Goal: Task Accomplishment & Management: Manage account settings

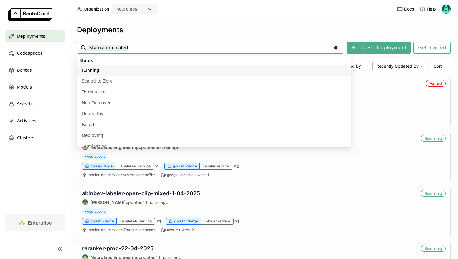
click at [165, 31] on div "Deployments" at bounding box center [263, 29] width 373 height 9
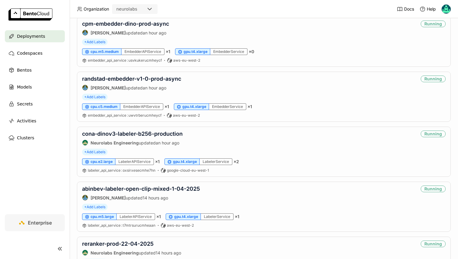
scroll to position [392, 0]
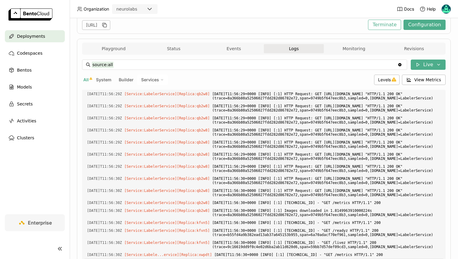
scroll to position [75, 0]
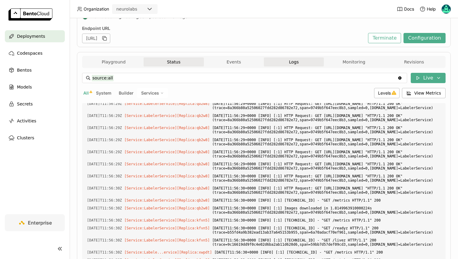
click at [174, 62] on button "Status" at bounding box center [173, 61] width 60 height 9
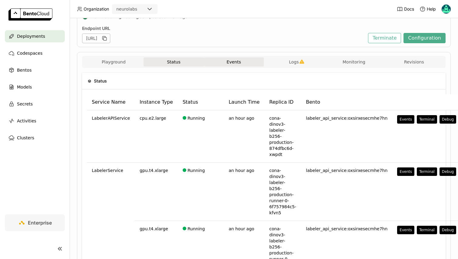
click at [237, 64] on button "Events" at bounding box center [234, 61] width 60 height 9
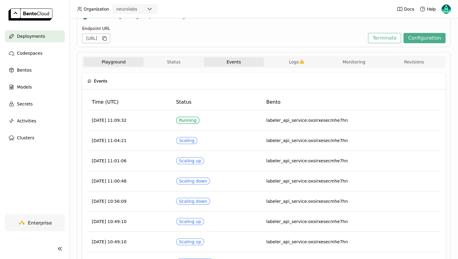
click at [98, 61] on button "Playground" at bounding box center [114, 61] width 60 height 9
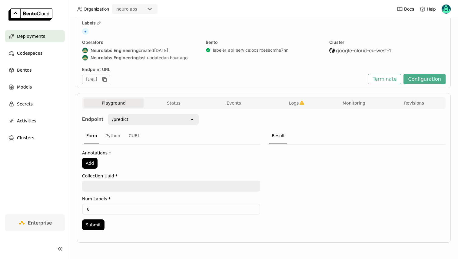
scroll to position [34, 0]
click at [165, 70] on div "Endpoint URL" at bounding box center [223, 69] width 283 height 5
click at [172, 109] on div "Endpoint /predict open Form Python CURL Annotations * Add Collection Uuid * Num…" at bounding box center [263, 174] width 363 height 130
click at [176, 104] on button "Status" at bounding box center [173, 103] width 60 height 9
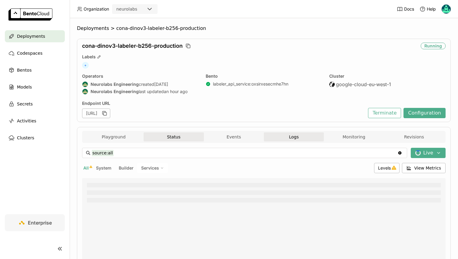
click at [167, 139] on button "Status" at bounding box center [173, 137] width 60 height 9
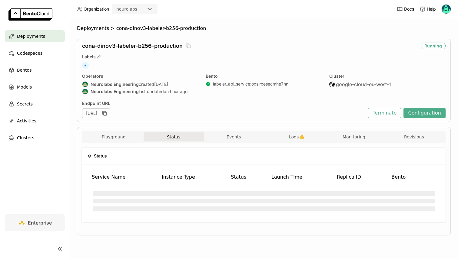
click at [300, 130] on div "Playground Status Events Logs Monitoring Revisions Endpoint /predict open Form …" at bounding box center [263, 181] width 373 height 109
click at [301, 136] on icon "button" at bounding box center [301, 137] width 5 height 4
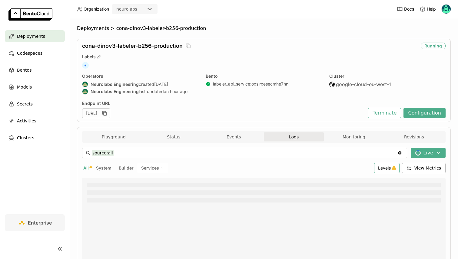
click at [390, 170] on span "Levels" at bounding box center [384, 168] width 13 height 5
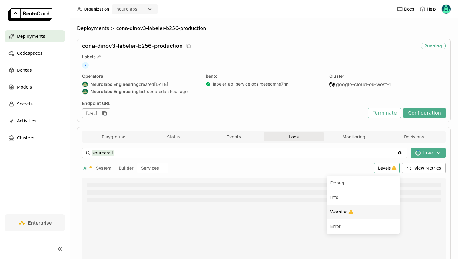
click at [334, 207] on li "Warning" at bounding box center [362, 212] width 73 height 15
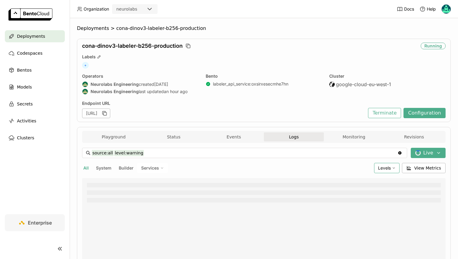
click at [387, 173] on div "Levels" at bounding box center [386, 168] width 25 height 10
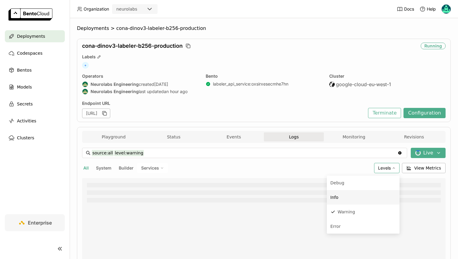
click at [345, 201] on div "Info" at bounding box center [362, 197] width 65 height 7
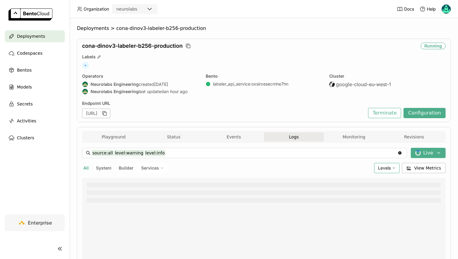
click at [377, 171] on div "Levels" at bounding box center [386, 168] width 25 height 10
click at [139, 171] on div "Services" at bounding box center [152, 168] width 31 height 10
click at [135, 195] on div "LabelerService" at bounding box center [131, 197] width 65 height 7
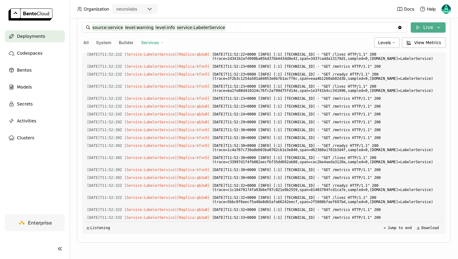
scroll to position [1583, 0]
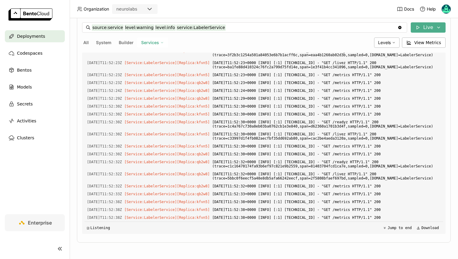
click at [139, 28] on input "source:service level:warning level:info service:LabelerService" at bounding box center [244, 28] width 305 height 10
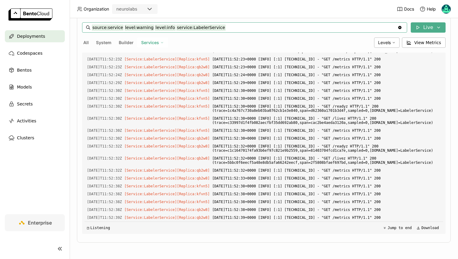
scroll to position [1623, 0]
click at [222, 27] on input "source:service level:warning level:info service:LabelerService" at bounding box center [244, 28] width 305 height 10
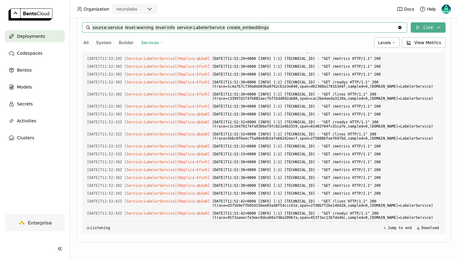
scroll to position [1647, 0]
type input "source:service level:warning level:info create_embeddings service:LabelerService"
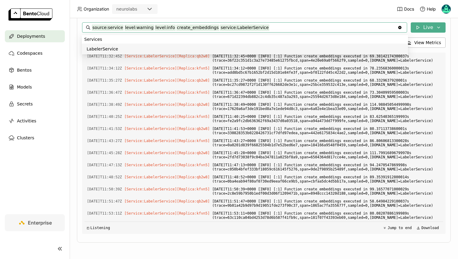
scroll to position [0, 0]
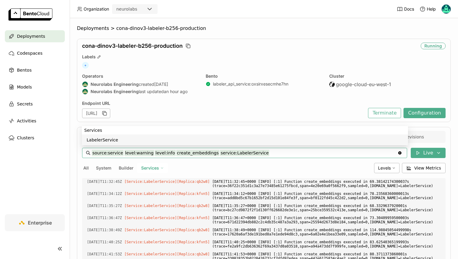
click at [307, 120] on div "cona-dinov3-labeler-b256-production Running Labels + Operators Neurolabs Engine…" at bounding box center [263, 81] width 373 height 84
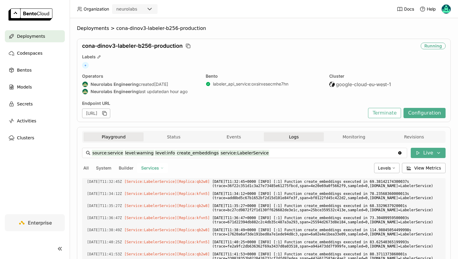
click at [111, 139] on button "Playground" at bounding box center [114, 137] width 60 height 9
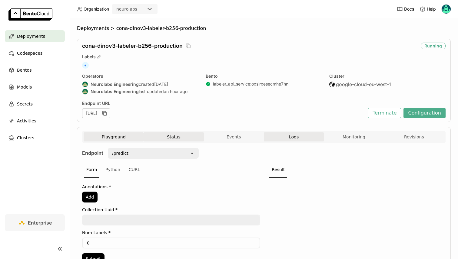
click at [159, 139] on button "Status" at bounding box center [173, 137] width 60 height 9
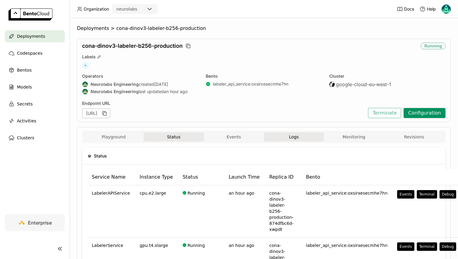
click at [433, 112] on button "Configuration" at bounding box center [424, 113] width 42 height 10
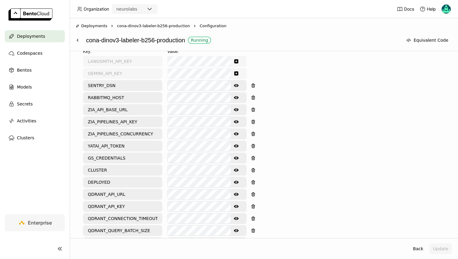
scroll to position [281, 0]
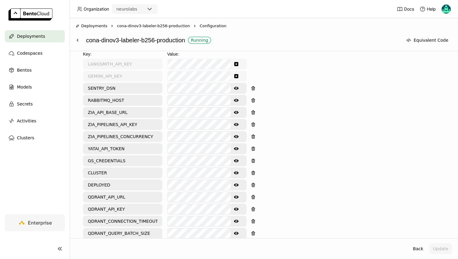
click at [238, 134] on icon "Show password text" at bounding box center [236, 136] width 5 height 5
click at [237, 135] on icon "Hide password text" at bounding box center [236, 137] width 5 height 4
click at [237, 135] on icon "Show password text" at bounding box center [236, 136] width 5 height 3
click at [237, 135] on icon "Hide password text" at bounding box center [236, 137] width 5 height 4
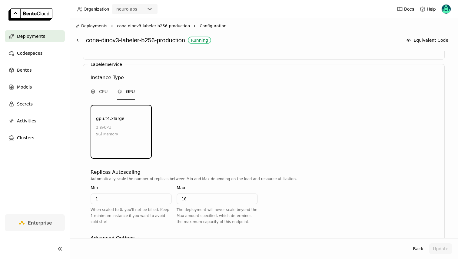
scroll to position [767, 0]
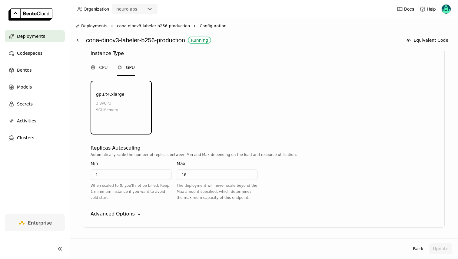
click at [103, 211] on div "Advanced Options" at bounding box center [112, 214] width 44 height 7
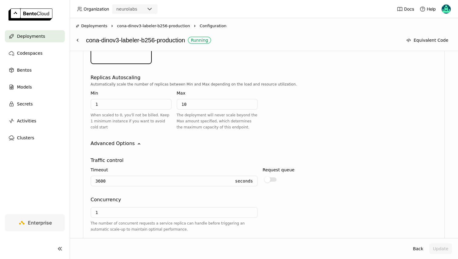
scroll to position [844, 0]
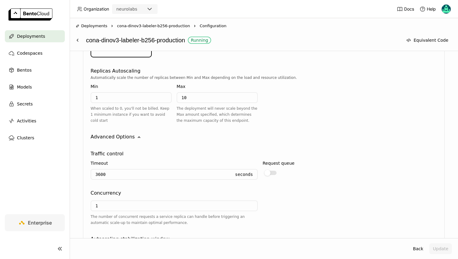
click at [112, 201] on input "1" at bounding box center [174, 206] width 166 height 10
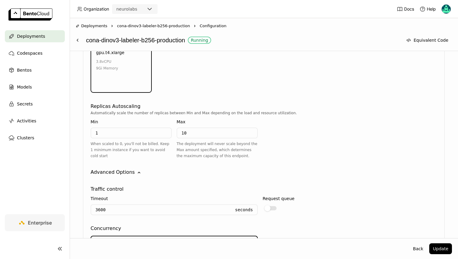
scroll to position [804, 0]
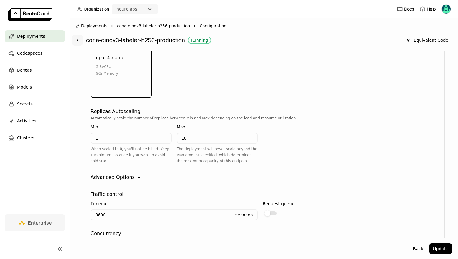
click at [77, 38] on icon at bounding box center [77, 40] width 5 height 5
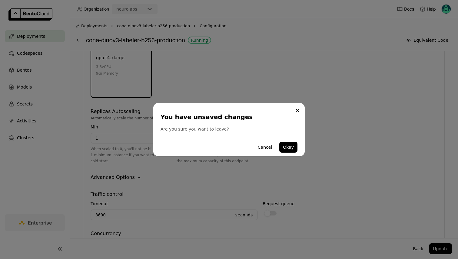
click at [302, 110] on div "You have unsaved changes Are you sure you want to leave? Cancel Okay" at bounding box center [228, 129] width 151 height 53
click at [297, 108] on button "Close" at bounding box center [297, 110] width 7 height 7
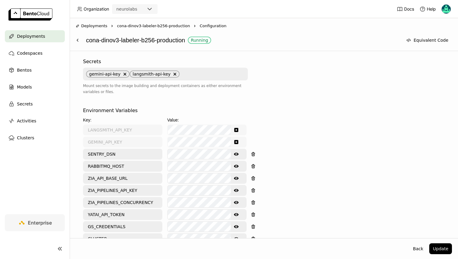
scroll to position [203, 0]
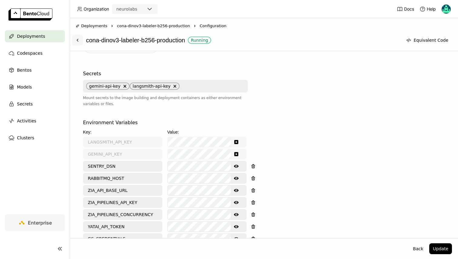
click at [75, 39] on button at bounding box center [77, 40] width 11 height 11
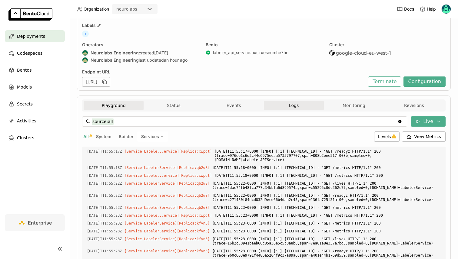
scroll to position [1496, 0]
click at [132, 106] on button "Playground" at bounding box center [114, 105] width 60 height 9
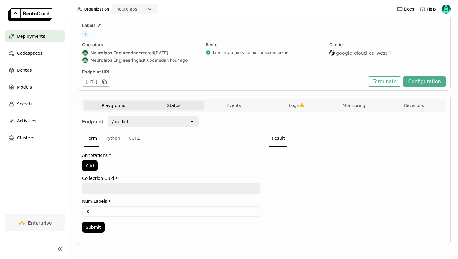
click at [159, 108] on button "Status" at bounding box center [173, 105] width 60 height 9
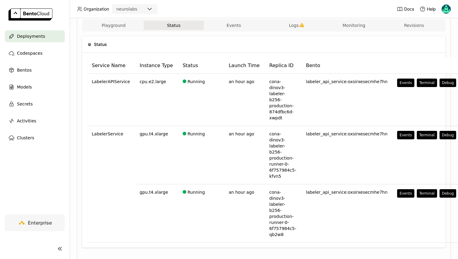
scroll to position [112, 0]
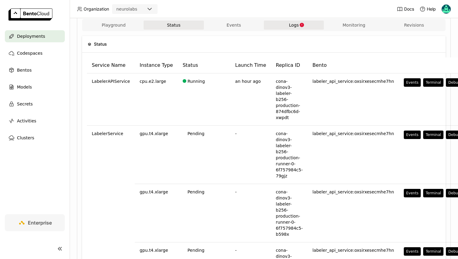
click at [284, 28] on button "Logs" at bounding box center [294, 25] width 60 height 9
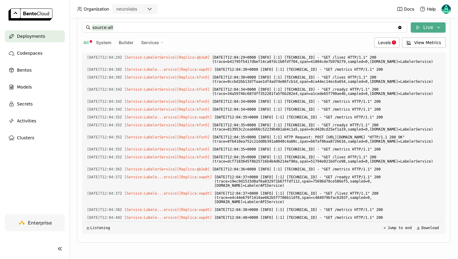
scroll to position [15292, 0]
click at [387, 41] on span "Levels" at bounding box center [384, 42] width 13 height 5
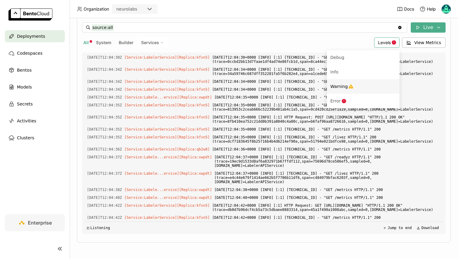
click at [356, 83] on div "Warning" at bounding box center [362, 86] width 65 height 7
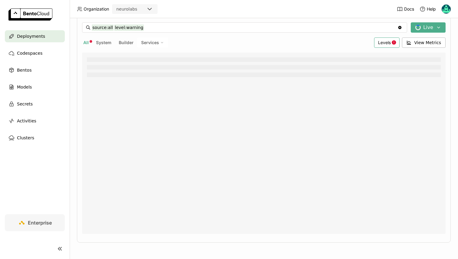
click at [383, 44] on span "Levels" at bounding box center [384, 42] width 13 height 5
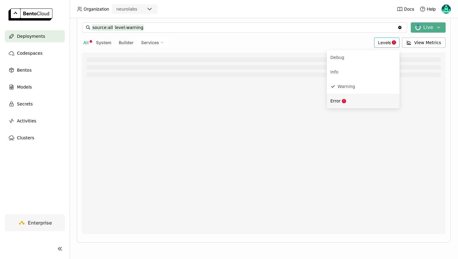
click at [350, 98] on div "Error" at bounding box center [362, 100] width 65 height 7
type input "source:all level:warning level:error"
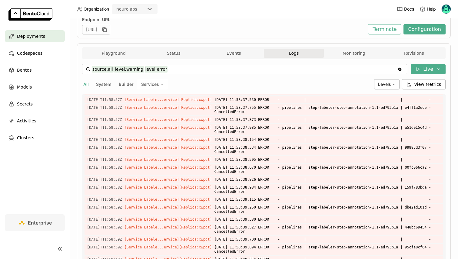
scroll to position [0, 0]
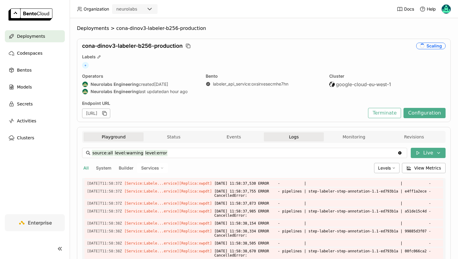
click at [136, 136] on button "Playground" at bounding box center [114, 137] width 60 height 9
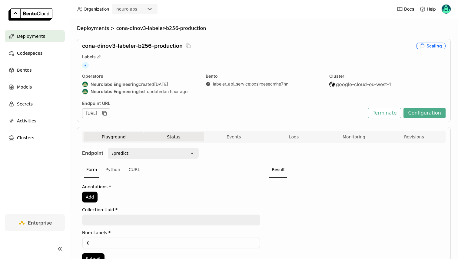
click at [167, 137] on button "Status" at bounding box center [173, 137] width 60 height 9
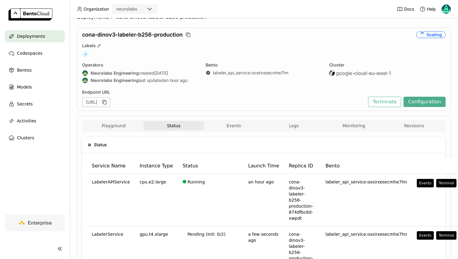
scroll to position [3, 0]
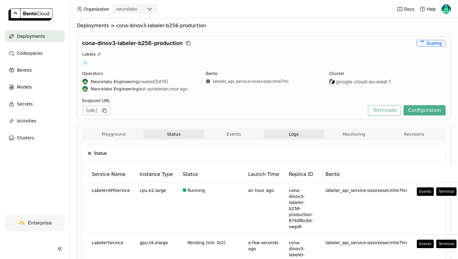
click at [280, 137] on button "Logs" at bounding box center [294, 134] width 60 height 9
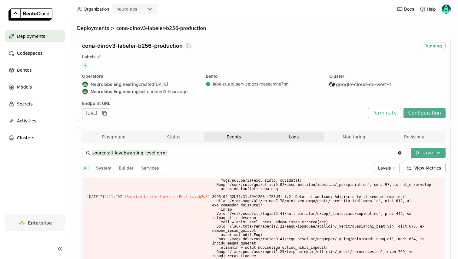
click at [228, 133] on button "Events" at bounding box center [234, 137] width 60 height 9
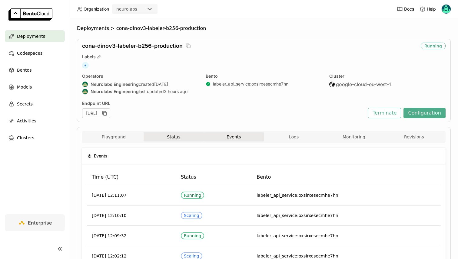
click at [187, 137] on button "Status" at bounding box center [173, 137] width 60 height 9
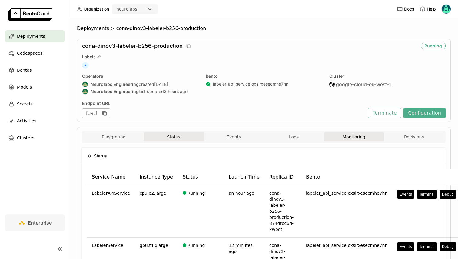
click at [338, 136] on button "Monitoring" at bounding box center [353, 137] width 60 height 9
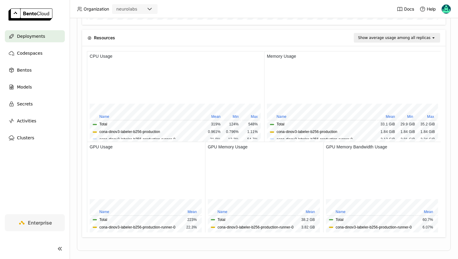
scroll to position [553, 0]
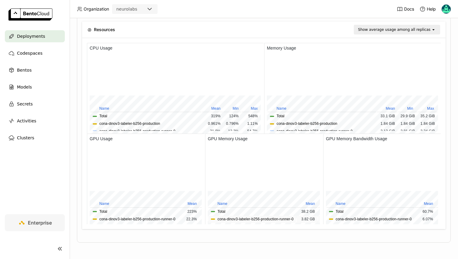
click at [234, 219] on button "cona-dinov3-labeler-b256-production-runner-0" at bounding box center [255, 220] width 76 height 6
click at [150, 123] on button "cona-dinov3-labeler-b256-production" at bounding box center [129, 124] width 61 height 6
click at [172, 123] on span "cona-dinov3-labeler-b256-production" at bounding box center [146, 124] width 106 height 6
click at [169, 129] on button "cona-dinov3-labeler-b256-production-runner-0" at bounding box center [137, 132] width 76 height 6
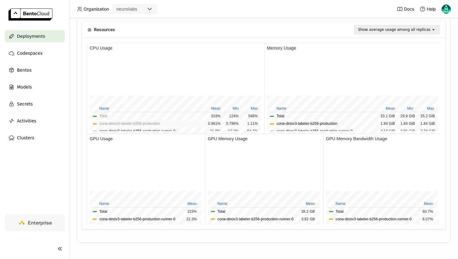
click at [160, 124] on button "cona-dinov3-labeler-b256-production" at bounding box center [129, 124] width 61 height 6
click at [287, 124] on button "cona-dinov3-labeler-b256-production" at bounding box center [306, 124] width 61 height 6
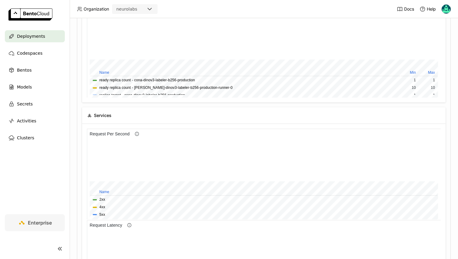
scroll to position [0, 0]
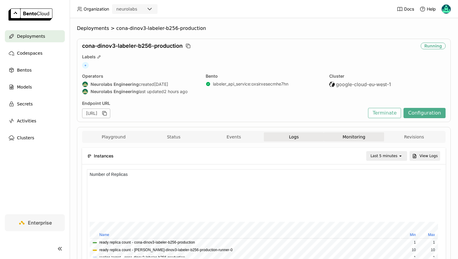
click at [278, 133] on button "Logs" at bounding box center [294, 137] width 60 height 9
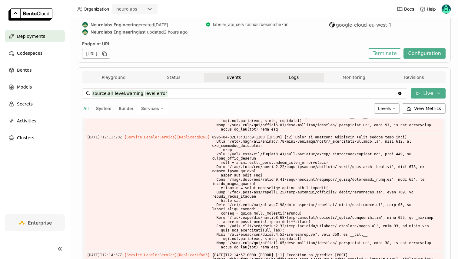
scroll to position [67, 0]
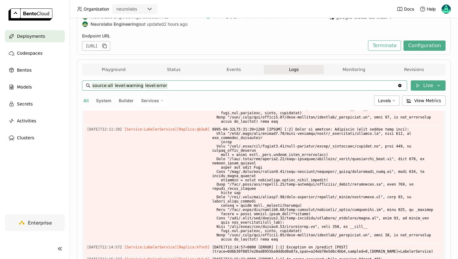
drag, startPoint x: 169, startPoint y: 84, endPoint x: 113, endPoint y: 84, distance: 55.4
click at [113, 84] on input "source:all level:warning level:error" at bounding box center [244, 86] width 305 height 10
click at [153, 103] on span "Services" at bounding box center [150, 100] width 18 height 5
click at [146, 116] on div "LabelerAPIService" at bounding box center [131, 115] width 65 height 7
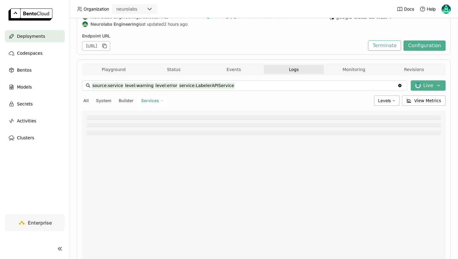
click at [149, 101] on span "Services" at bounding box center [150, 100] width 18 height 5
click at [139, 126] on li "LabelerService" at bounding box center [131, 130] width 73 height 15
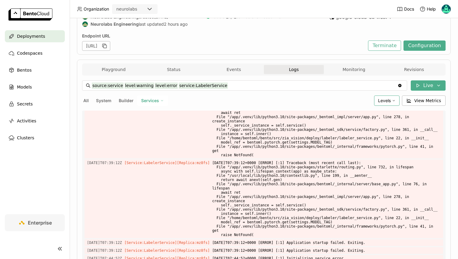
click at [380, 102] on span "Levels" at bounding box center [384, 100] width 13 height 5
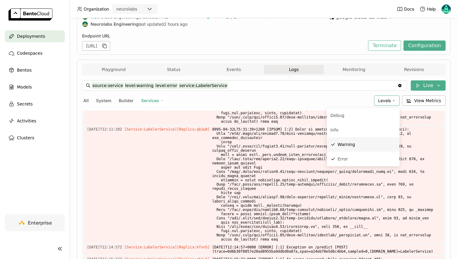
scroll to position [3968, 0]
click at [339, 133] on div "Info" at bounding box center [362, 129] width 65 height 7
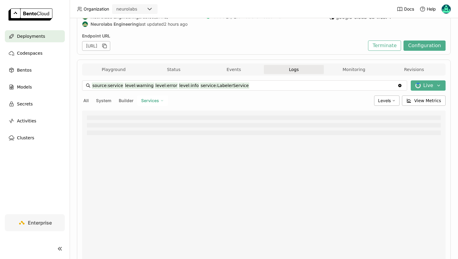
click at [253, 85] on input "source:service level:warning level:error level:info service:LabelerService" at bounding box center [244, 86] width 305 height 10
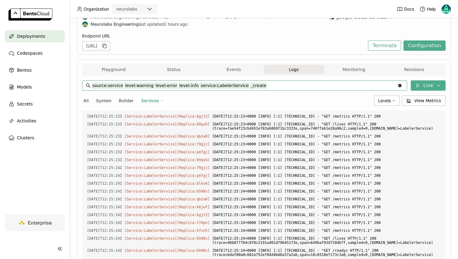
scroll to position [791, 0]
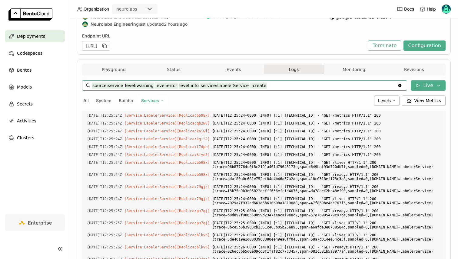
type input "source:service level:warning level:error level:info _create service:LabelerServ…"
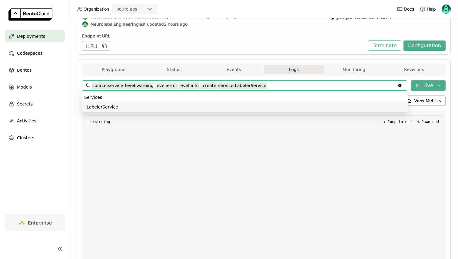
click at [313, 53] on div "cona-dinov3-labeler-b256-production Running Labels + Operators Neurolabs Engine…" at bounding box center [263, 13] width 373 height 84
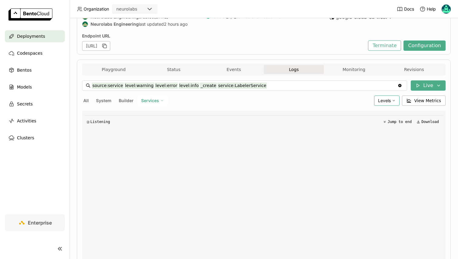
click at [382, 101] on span "Levels" at bounding box center [384, 100] width 13 height 5
click at [224, 102] on div "All System Builder Services" at bounding box center [226, 101] width 289 height 10
click at [284, 65] on button "Logs" at bounding box center [294, 69] width 60 height 9
click at [235, 72] on button "Events" at bounding box center [234, 69] width 60 height 9
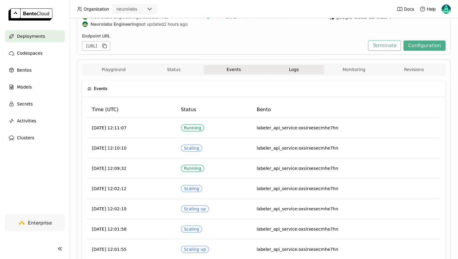
click at [281, 69] on button "Logs" at bounding box center [294, 69] width 60 height 9
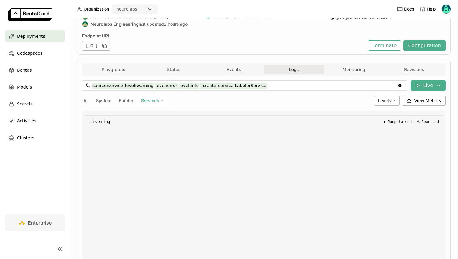
click at [119, 75] on div "Playground Status Events Logs Monitoring Revisions" at bounding box center [264, 70] width 360 height 11
click at [119, 72] on button "Playground" at bounding box center [114, 69] width 60 height 9
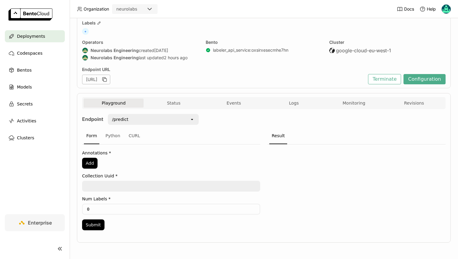
scroll to position [34, 0]
click at [167, 98] on div "Playground Status Events Logs Monitoring Revisions" at bounding box center [263, 103] width 363 height 12
click at [431, 81] on button "Configuration" at bounding box center [424, 79] width 42 height 10
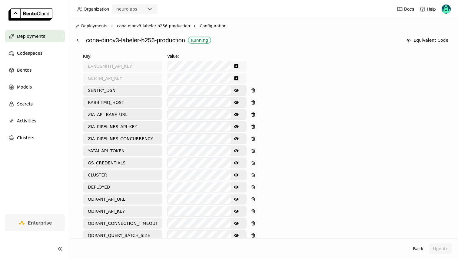
scroll to position [287, 0]
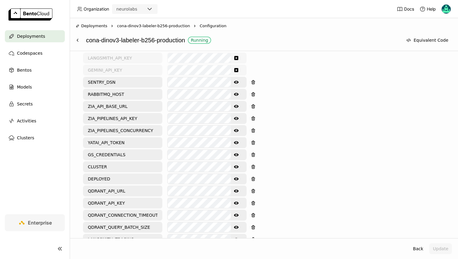
click at [236, 92] on icon "Show password text" at bounding box center [236, 94] width 5 height 5
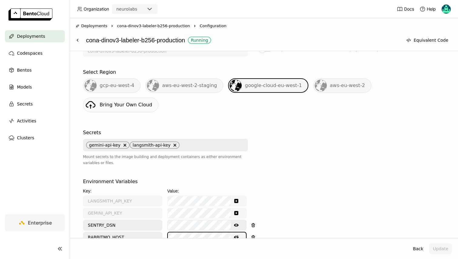
scroll to position [265, 0]
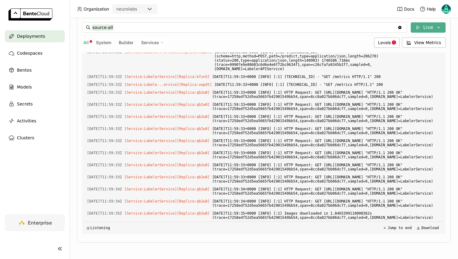
scroll to position [2239, 0]
click at [383, 39] on div "Levels" at bounding box center [386, 43] width 25 height 10
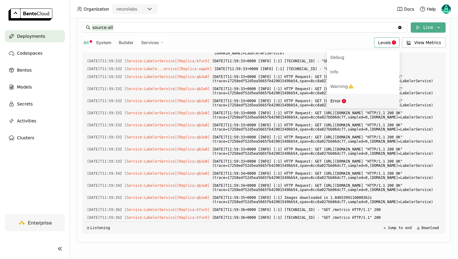
click at [340, 97] on li "Error" at bounding box center [362, 101] width 73 height 15
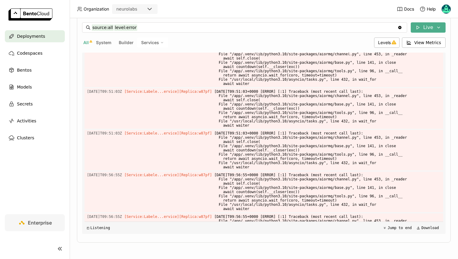
scroll to position [0, 0]
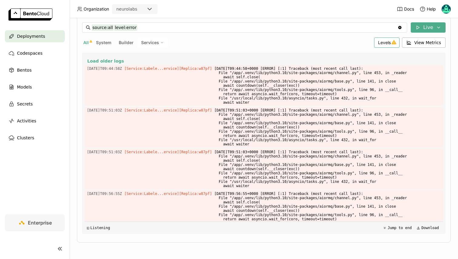
click at [390, 41] on span "Levels" at bounding box center [384, 42] width 13 height 5
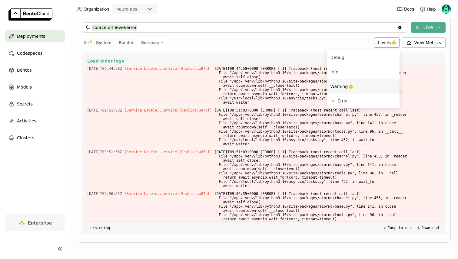
click at [336, 90] on li "Warning" at bounding box center [362, 86] width 73 height 15
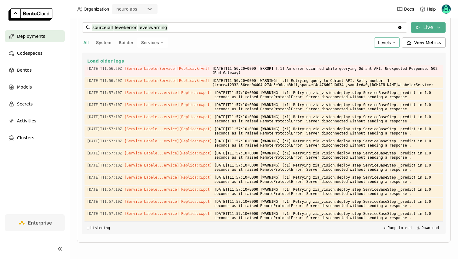
click at [379, 40] on span "Levels" at bounding box center [384, 42] width 13 height 5
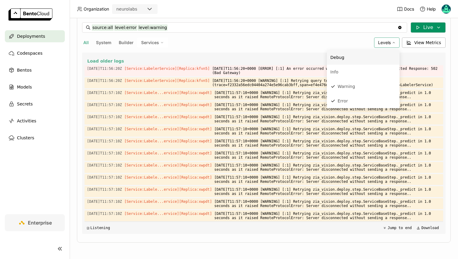
click at [422, 24] on button "Live" at bounding box center [427, 27] width 35 height 10
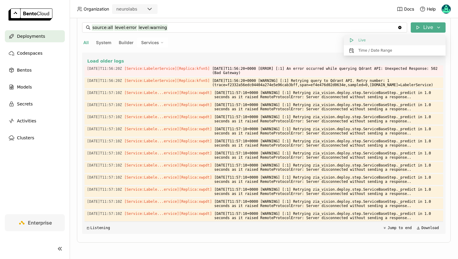
click at [382, 44] on button "Live" at bounding box center [394, 40] width 102 height 10
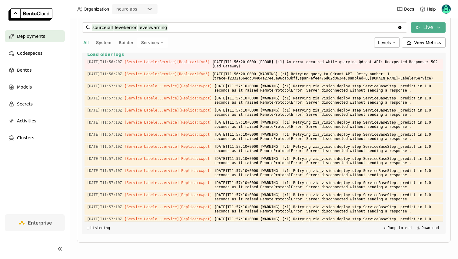
scroll to position [8, 0]
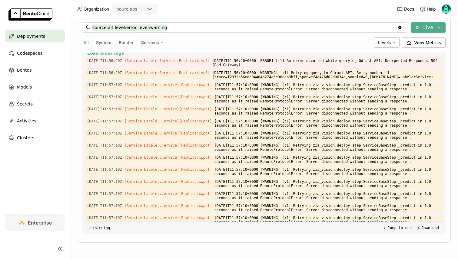
click at [154, 40] on span "Services" at bounding box center [150, 42] width 18 height 5
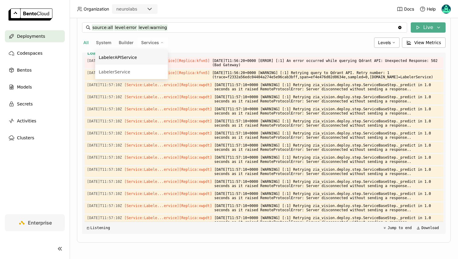
click at [238, 41] on div "All System Builder Services LabelerAPIService LabelerService" at bounding box center [226, 43] width 289 height 10
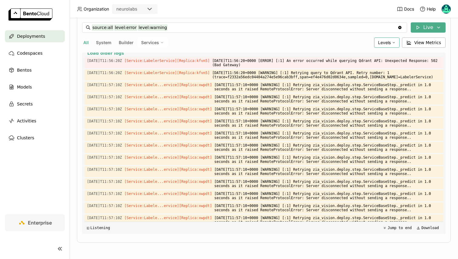
click at [382, 41] on span "Levels" at bounding box center [384, 42] width 13 height 5
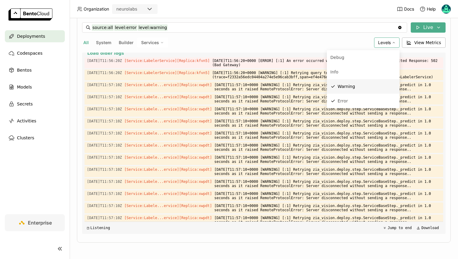
click at [347, 82] on li "Warning" at bounding box center [362, 86] width 73 height 15
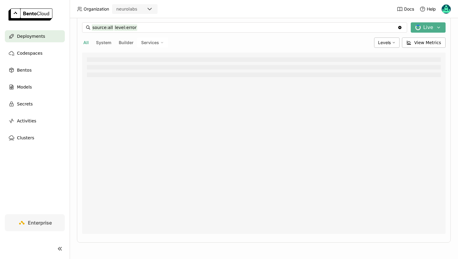
click at [384, 48] on div "source:all level:error source:all level:error Clear value Live All System Build…" at bounding box center [263, 128] width 363 height 212
click at [385, 44] on span "Levels" at bounding box center [384, 42] width 13 height 5
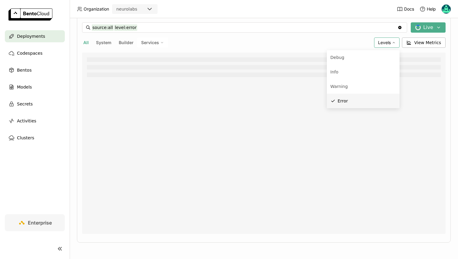
click at [351, 105] on li "Error" at bounding box center [362, 101] width 73 height 15
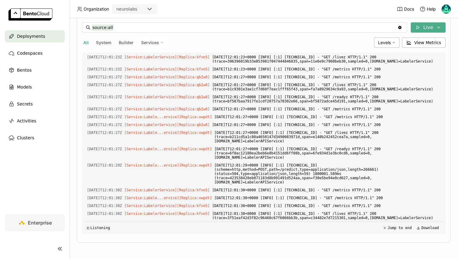
scroll to position [0, 0]
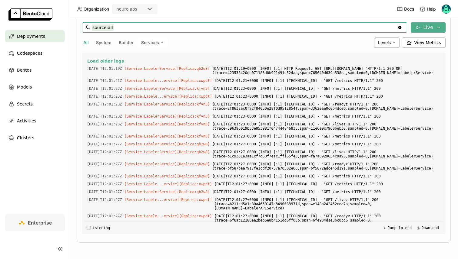
click at [197, 28] on input "source:all" at bounding box center [244, 28] width 305 height 10
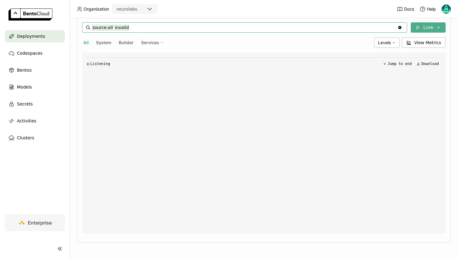
click at [146, 40] on span "Services" at bounding box center [150, 42] width 18 height 5
click at [136, 61] on div "LabelerAPIService" at bounding box center [131, 57] width 65 height 7
click at [152, 44] on span "Services" at bounding box center [150, 42] width 18 height 5
click at [137, 68] on li "LabelerService" at bounding box center [131, 72] width 73 height 15
type input "source:service invalid service:LabelerService"
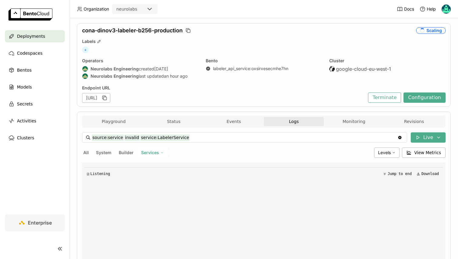
scroll to position [14, 0]
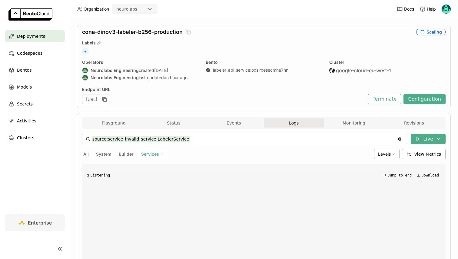
click at [120, 128] on div "Playground Status Events Logs Monitoring Revisions" at bounding box center [264, 124] width 360 height 11
click at [122, 124] on button "Playground" at bounding box center [114, 123] width 60 height 9
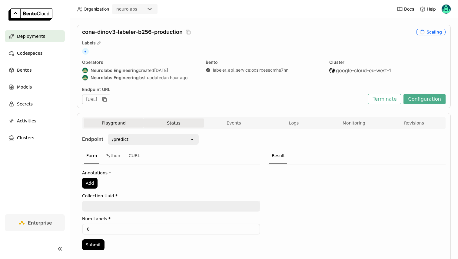
click at [169, 122] on button "Status" at bounding box center [173, 123] width 60 height 9
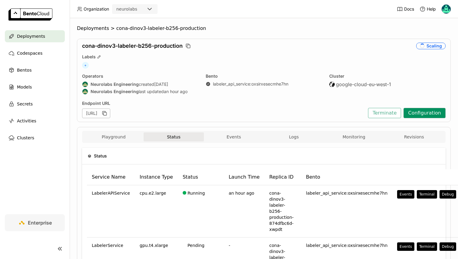
click at [418, 113] on button "Configuration" at bounding box center [424, 113] width 42 height 10
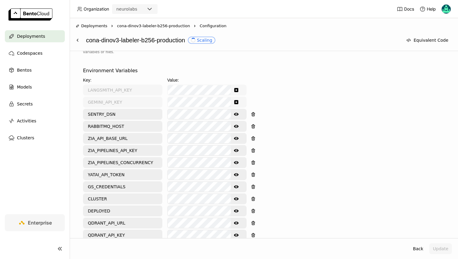
scroll to position [249, 0]
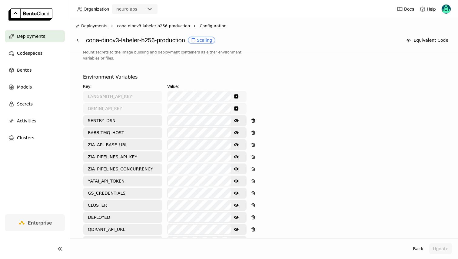
click at [238, 164] on button "Show password text" at bounding box center [236, 169] width 11 height 10
click at [311, 177] on div "Environment Variables Key: Value: LANGSMITH_API_KEY GEMINI_API_KEY SENTRY_DSN S…" at bounding box center [263, 215] width 361 height 283
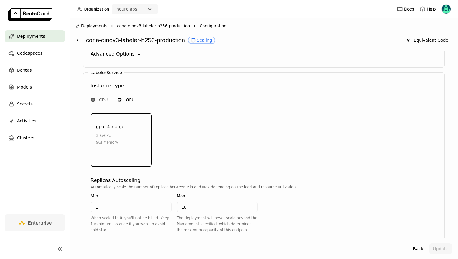
scroll to position [767, 0]
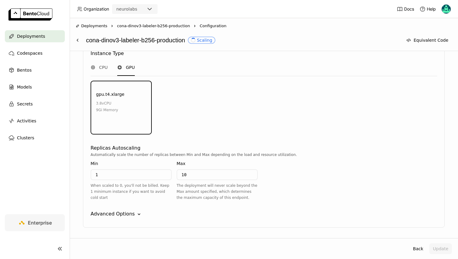
click at [118, 211] on div "Advanced Options" at bounding box center [112, 214] width 44 height 7
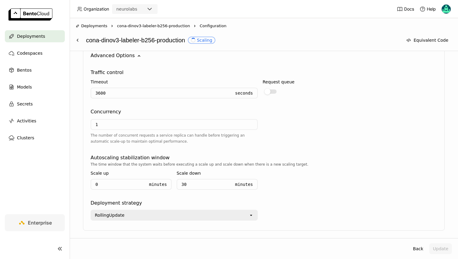
scroll to position [929, 0]
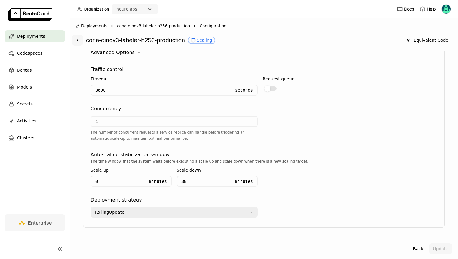
click at [80, 39] on button at bounding box center [77, 40] width 11 height 11
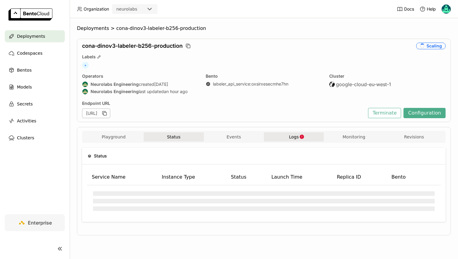
click at [277, 136] on button "Logs" at bounding box center [294, 137] width 60 height 9
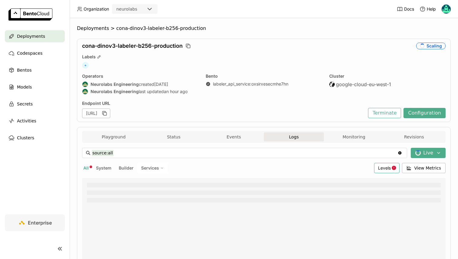
click at [386, 173] on div "Levels" at bounding box center [386, 168] width 25 height 10
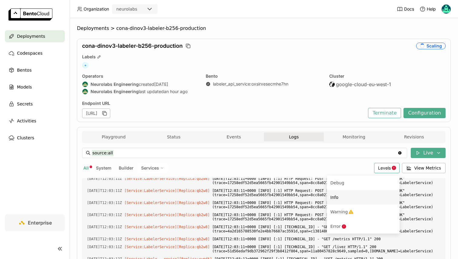
click at [287, 145] on div "source:all source:all Clear value Live All System Builder Services Levels Debug…" at bounding box center [263, 253] width 363 height 221
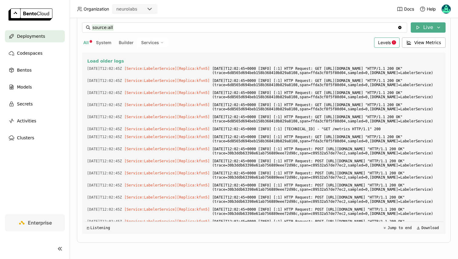
click at [383, 46] on div "Levels" at bounding box center [386, 43] width 25 height 10
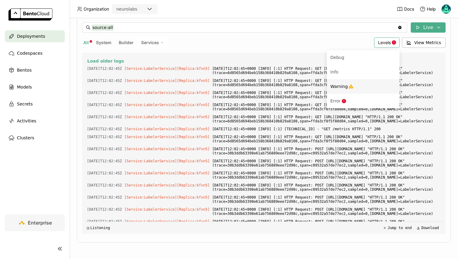
click at [353, 84] on div "Warning" at bounding box center [362, 86] width 65 height 7
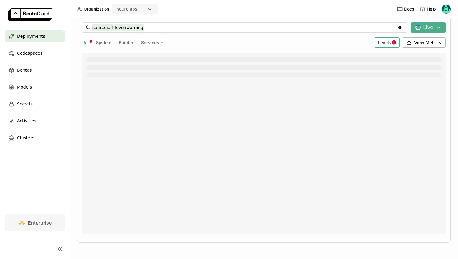
click at [385, 41] on span "Levels" at bounding box center [384, 42] width 13 height 5
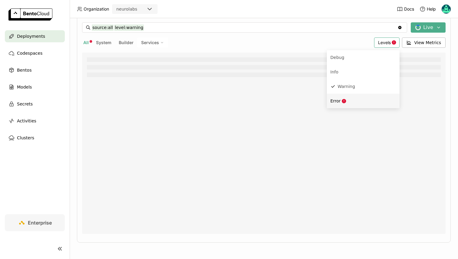
click at [350, 102] on div "Error" at bounding box center [362, 100] width 65 height 7
type input "source:all level:warning level:error"
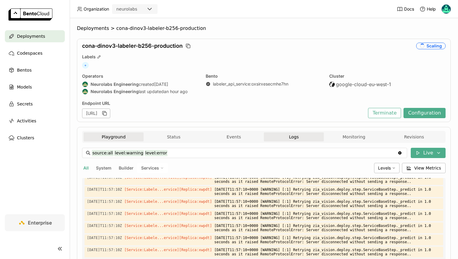
click at [117, 135] on button "Playground" at bounding box center [114, 137] width 60 height 9
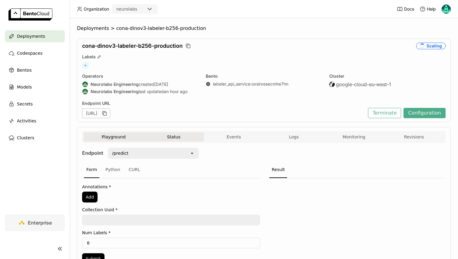
click at [167, 141] on button "Status" at bounding box center [173, 137] width 60 height 9
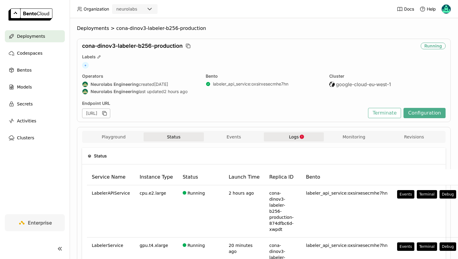
click at [285, 138] on button "Logs" at bounding box center [294, 137] width 60 height 9
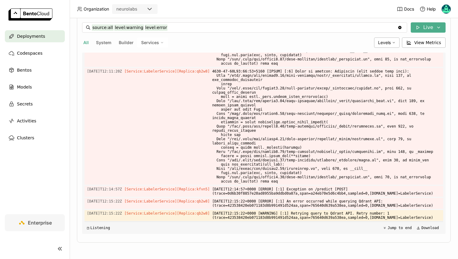
scroll to position [110, 0]
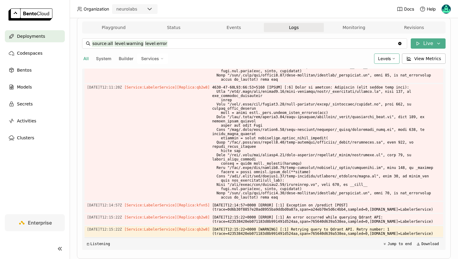
click at [380, 58] on span "Levels" at bounding box center [384, 58] width 13 height 5
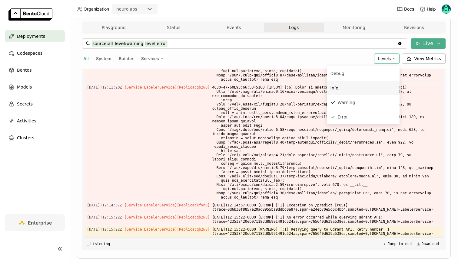
click at [338, 93] on li "Info" at bounding box center [362, 88] width 73 height 15
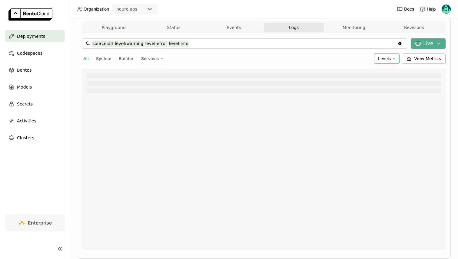
click at [392, 54] on div "Levels" at bounding box center [386, 59] width 25 height 10
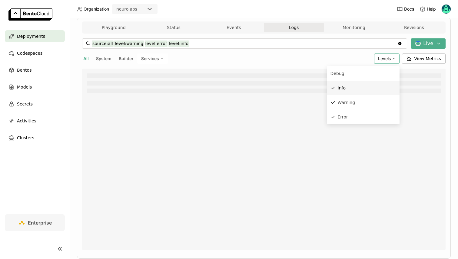
click at [358, 95] on li "Info" at bounding box center [362, 88] width 73 height 15
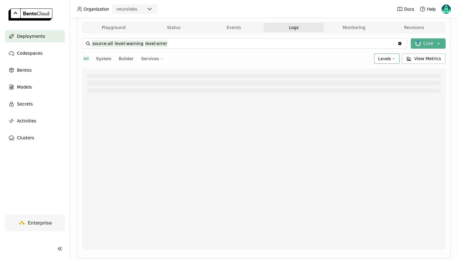
click at [387, 57] on span "Levels" at bounding box center [384, 58] width 13 height 5
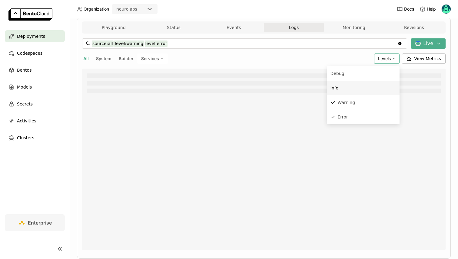
click at [349, 93] on li "Info" at bounding box center [362, 88] width 73 height 15
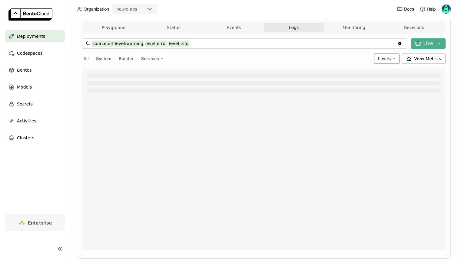
click at [386, 57] on span "Levels" at bounding box center [384, 58] width 13 height 5
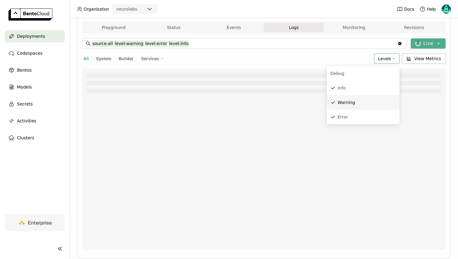
click at [356, 100] on div "Warning" at bounding box center [366, 102] width 58 height 7
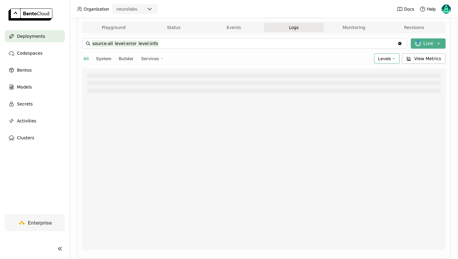
click at [383, 57] on span "Levels" at bounding box center [384, 58] width 13 height 5
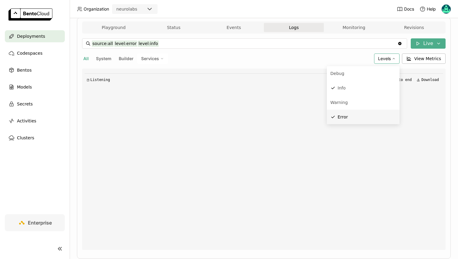
click at [352, 118] on div "Error" at bounding box center [366, 116] width 58 height 7
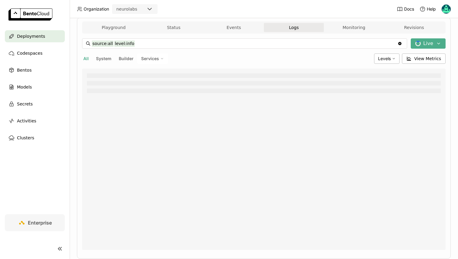
click at [148, 60] on span "Services" at bounding box center [150, 58] width 18 height 5
click at [139, 86] on div "LabelerService" at bounding box center [131, 87] width 65 height 7
click at [202, 40] on input "source:service level:info service:LabelerService" at bounding box center [244, 44] width 305 height 10
click at [207, 43] on input "source:service level:info service:LabelerService" at bounding box center [244, 44] width 305 height 10
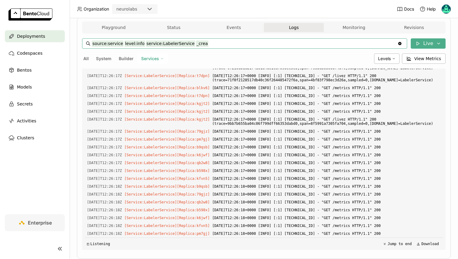
scroll to position [925, 0]
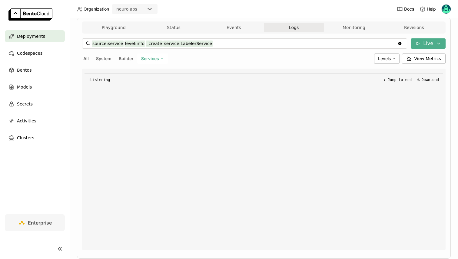
click at [307, 14] on header "Organization neurolabs Docs Help" at bounding box center [229, 9] width 458 height 18
click at [148, 45] on input "source:service level:info _create service:LabelerService" at bounding box center [244, 44] width 305 height 10
click at [207, 43] on input "source:service level:info service:LabelerService" at bounding box center [244, 44] width 305 height 10
type input "source:service level:info _create_embeddings service:LabelerService"
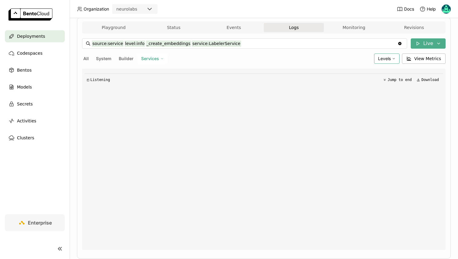
click at [379, 57] on span "Levels" at bounding box center [384, 58] width 13 height 5
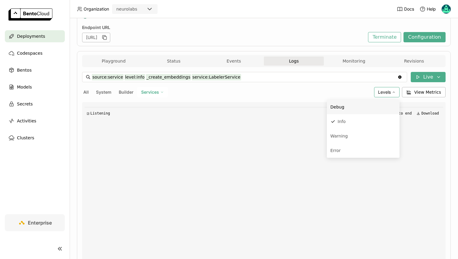
scroll to position [0, 0]
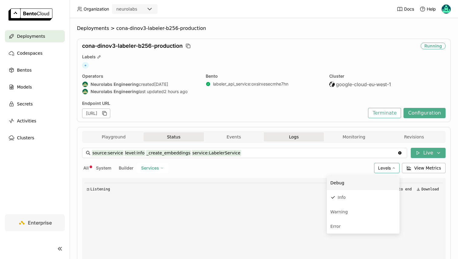
click at [170, 136] on button "Status" at bounding box center [173, 137] width 60 height 9
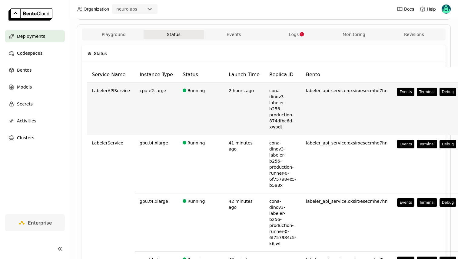
scroll to position [101, 0]
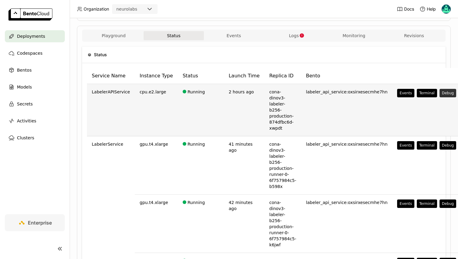
click at [439, 92] on button "Debug" at bounding box center [447, 93] width 17 height 8
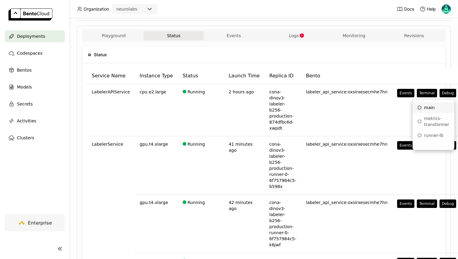
click at [426, 106] on div "main" at bounding box center [433, 108] width 32 height 6
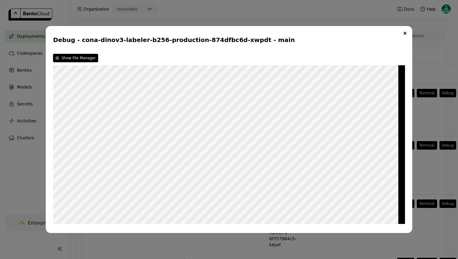
scroll to position [0, 0]
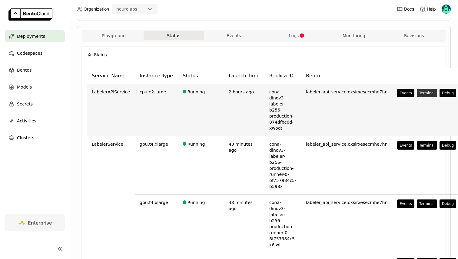
click at [416, 92] on button "Terminal" at bounding box center [426, 93] width 20 height 8
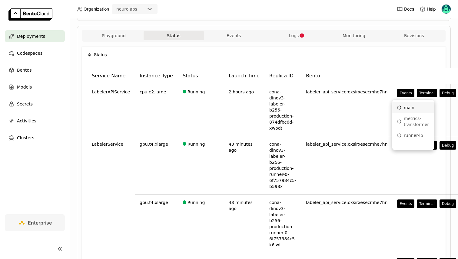
click at [406, 110] on div "main" at bounding box center [413, 108] width 32 height 6
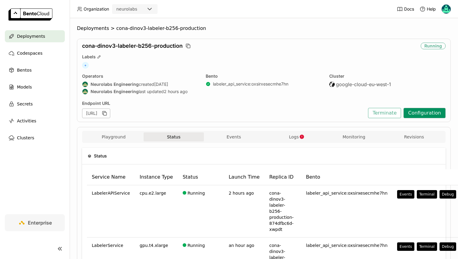
click at [414, 115] on button "Configuration" at bounding box center [424, 113] width 42 height 10
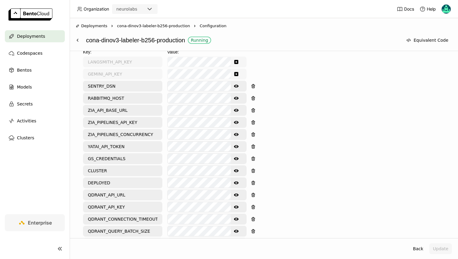
scroll to position [284, 0]
click at [236, 133] on icon "Show password text" at bounding box center [236, 134] width 5 height 3
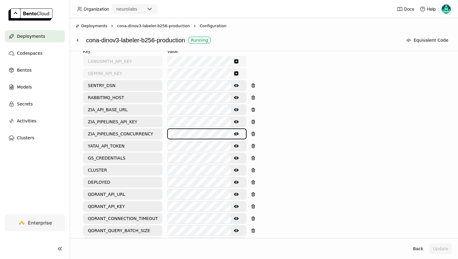
click at [145, 129] on div "ZIA_PIPELINES_CONCURRENCY Hide password text" at bounding box center [164, 134] width 163 height 11
click at [298, 142] on div "Environment Variables Key: Value: LANGSMITH_API_KEY GEMINI_API_KEY SENTRY_DSN S…" at bounding box center [263, 179] width 361 height 283
click at [440, 246] on button "Update" at bounding box center [440, 249] width 23 height 11
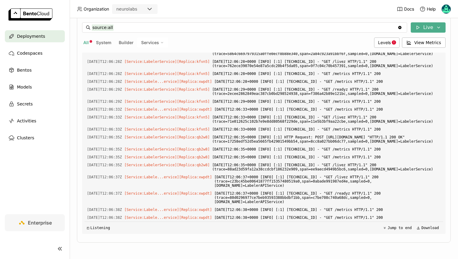
scroll to position [1267, 0]
click at [148, 41] on span "Services" at bounding box center [150, 42] width 18 height 5
click at [378, 41] on div "Levels" at bounding box center [386, 43] width 25 height 10
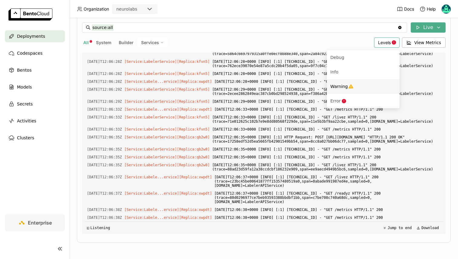
click at [336, 93] on li "Warning" at bounding box center [362, 86] width 73 height 15
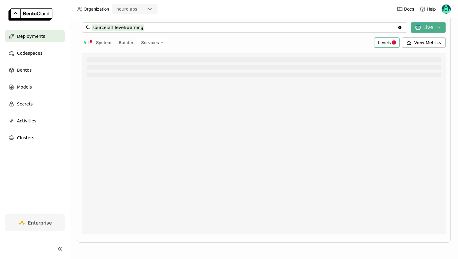
click at [393, 42] on icon at bounding box center [393, 42] width 4 height 4
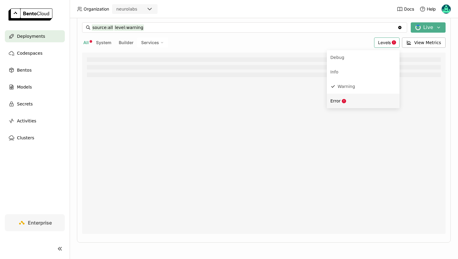
click at [344, 99] on icon "Menu" at bounding box center [343, 101] width 4 height 4
type input "source:all level:warning level:error"
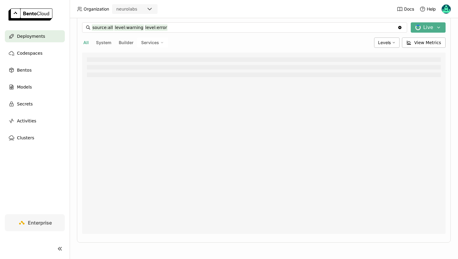
click at [186, 26] on input "source:all level:warning level:error" at bounding box center [244, 28] width 305 height 10
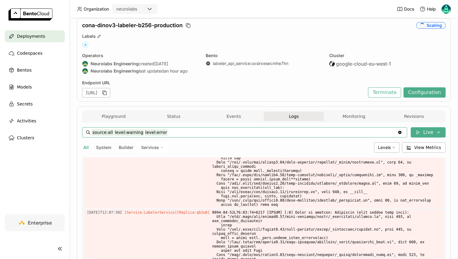
scroll to position [0, 0]
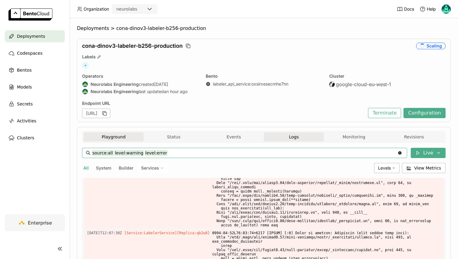
click at [126, 133] on button "Playground" at bounding box center [114, 137] width 60 height 9
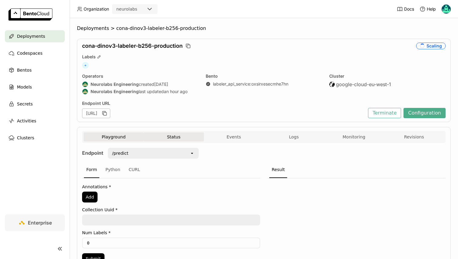
click at [163, 133] on button "Status" at bounding box center [173, 137] width 60 height 9
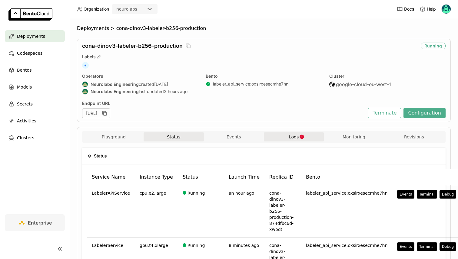
click at [293, 136] on span "Logs" at bounding box center [294, 136] width 10 height 5
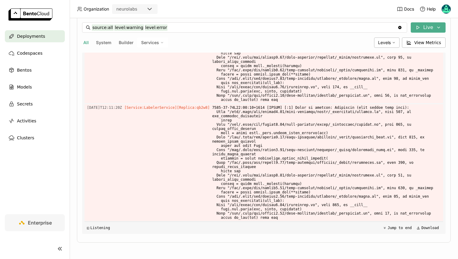
scroll to position [1665, 0]
click at [387, 43] on span "Levels" at bounding box center [384, 42] width 13 height 5
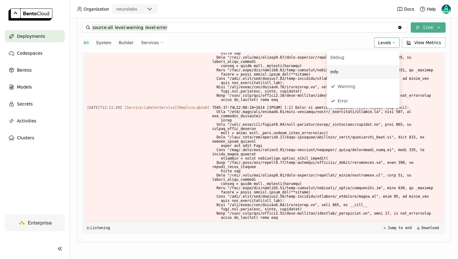
click at [349, 71] on div "Info" at bounding box center [362, 71] width 65 height 7
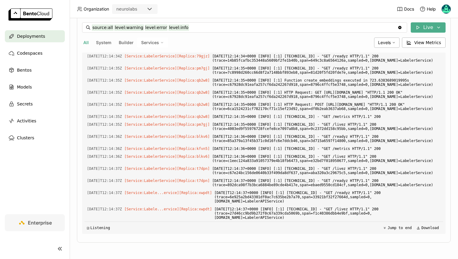
scroll to position [4485, 0]
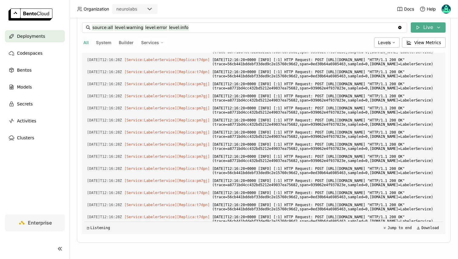
click at [189, 28] on input "source:all level:warning level:error level:info" at bounding box center [244, 28] width 305 height 10
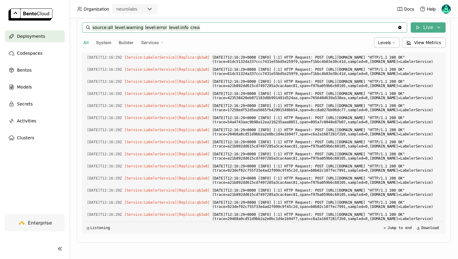
type input "source:all level:warning level:error level:info create_embeddings"
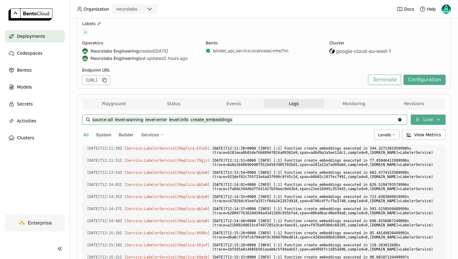
scroll to position [2, 0]
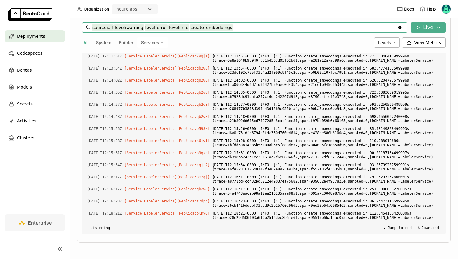
scroll to position [1078, 0]
click at [199, 28] on input "source:all level:warning level:error level:info create_embeddings" at bounding box center [244, 28] width 305 height 10
click at [227, 25] on input "source:all level:warning level:error level:info create_embeddings" at bounding box center [244, 28] width 305 height 10
paste input "process_embeddings"
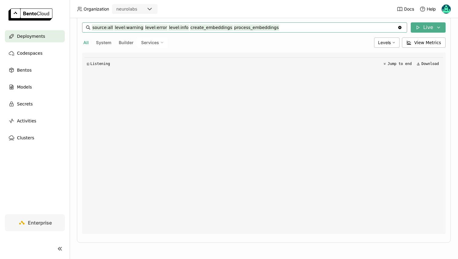
click at [197, 28] on input "source:all level:warning level:error level:info create_embeddings process_embed…" at bounding box center [244, 28] width 305 height 10
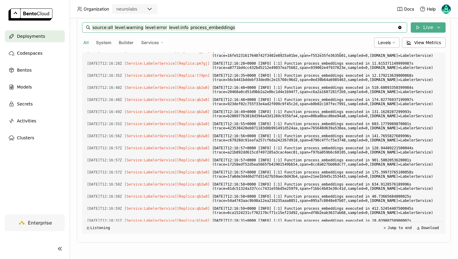
scroll to position [1053, 0]
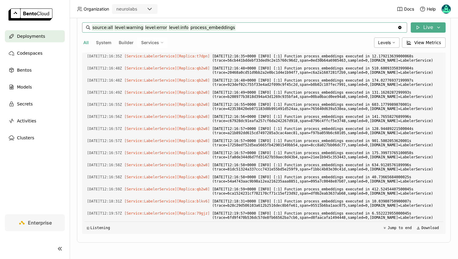
click at [193, 27] on input "source:all level:warning level:error level:info process_embeddings" at bounding box center [244, 28] width 305 height 10
click at [194, 27] on input "source:all level:warning level:error level:info process_embeddings" at bounding box center [244, 28] width 305 height 10
click at [201, 28] on input "source:all level:warning level:error level:info process_embeddings" at bounding box center [244, 28] width 305 height 10
type input "source:all level:warning level:error level:info _embeddings"
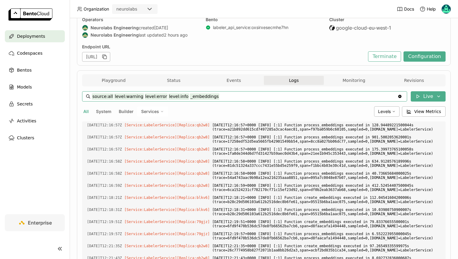
scroll to position [0, 0]
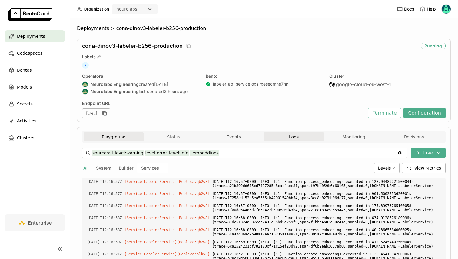
click at [125, 140] on button "Playground" at bounding box center [114, 137] width 60 height 9
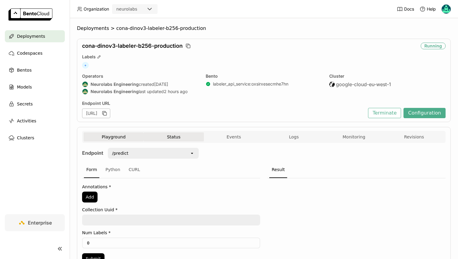
click at [162, 136] on button "Status" at bounding box center [173, 137] width 60 height 9
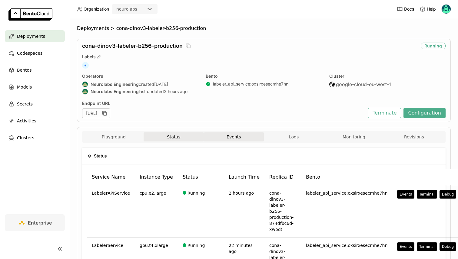
click at [221, 135] on button "Events" at bounding box center [234, 137] width 60 height 9
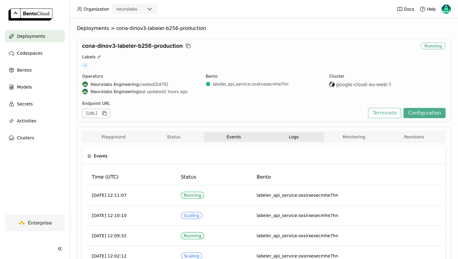
click at [289, 136] on span "Logs" at bounding box center [294, 136] width 10 height 5
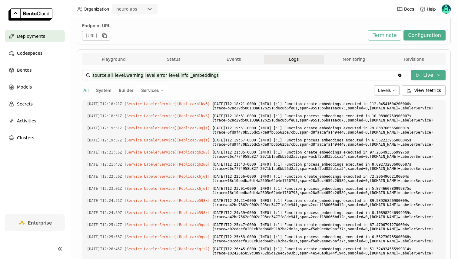
scroll to position [126, 0]
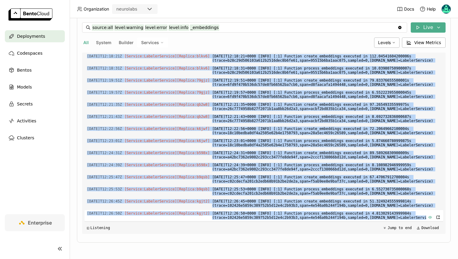
drag, startPoint x: 86, startPoint y: 56, endPoint x: 426, endPoint y: 216, distance: 375.9
click at [426, 216] on div "Load older logs 2025-09-15T11:31:35Z [Service:LabelerService] [Replica: kfvn5 ]…" at bounding box center [263, 144] width 358 height 182
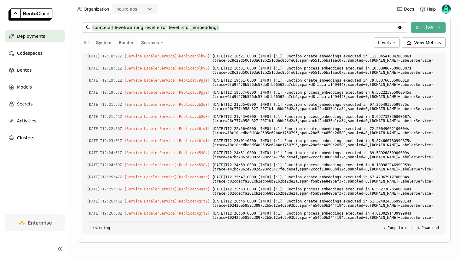
click at [223, 26] on input "source:all level:warning level:error level:info _embeddings" at bounding box center [244, 28] width 305 height 10
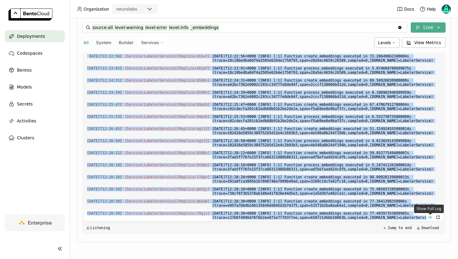
drag, startPoint x: 88, startPoint y: 56, endPoint x: 429, endPoint y: 216, distance: 376.6
click at [429, 216] on div "Load older logs 2025-09-15T11:31:35Z [Service:LabelerService] [Replica: kfvn5 ]…" at bounding box center [263, 144] width 358 height 182
copy div "025-09-15T12:22:56Z [Service:LabelerService] [Replica: k6jwf ] 2025-09-15T12:22…"
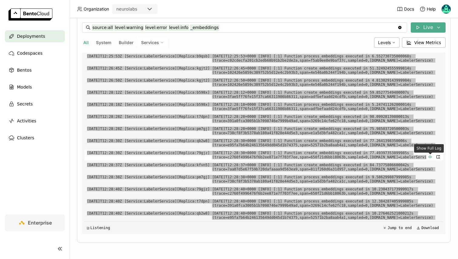
scroll to position [1320, 0]
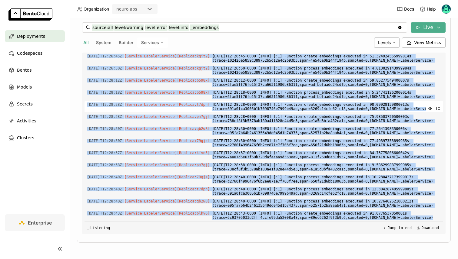
click at [214, 111] on div "2025-09-15T12:28:28Z [Service:LabelerService] [Replica: t7dpn ] 2025-09-15T12:2…" at bounding box center [263, 106] width 358 height 11
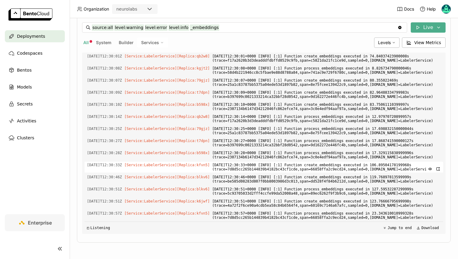
scroll to position [1634, 0]
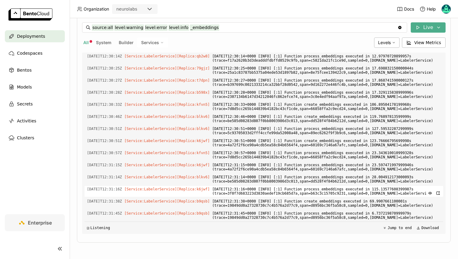
click at [99, 190] on span "2025-09-15T12:31:16Z" at bounding box center [104, 189] width 35 height 7
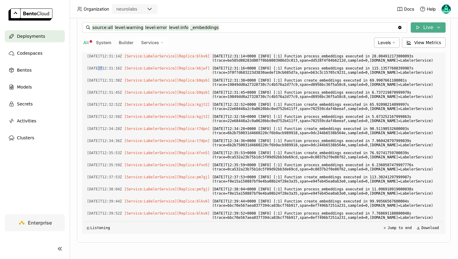
scroll to position [1780, 0]
click at [389, 40] on span "Levels" at bounding box center [384, 42] width 13 height 5
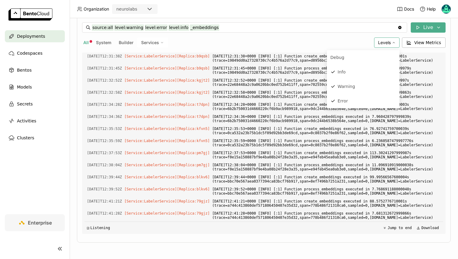
click at [302, 41] on div "All System Builder Services" at bounding box center [226, 43] width 289 height 10
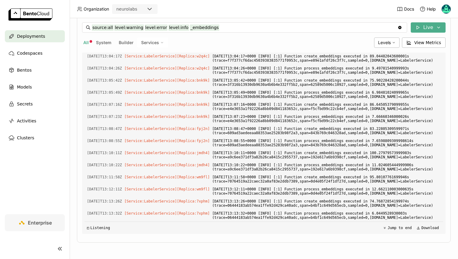
scroll to position [0, 0]
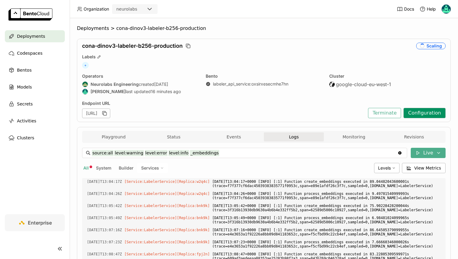
click at [426, 115] on button "Configuration" at bounding box center [424, 113] width 42 height 10
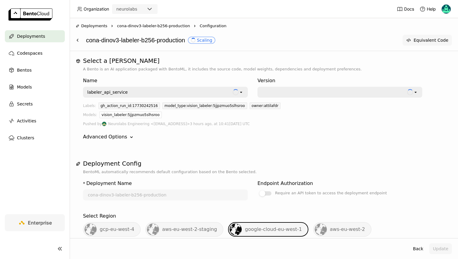
click at [413, 38] on button "Equivalent Code" at bounding box center [426, 40] width 49 height 11
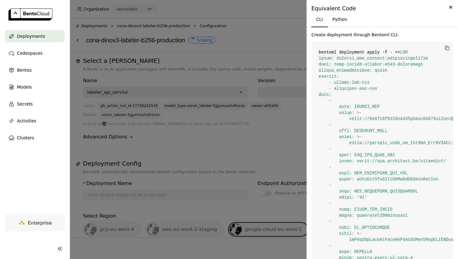
click at [446, 3] on div "Equivalent Code CLI Python Create deployment through Bentoml CLI: bentoml deplo…" at bounding box center [381, 129] width 151 height 259
click at [449, 5] on icon "Close" at bounding box center [450, 7] width 7 height 7
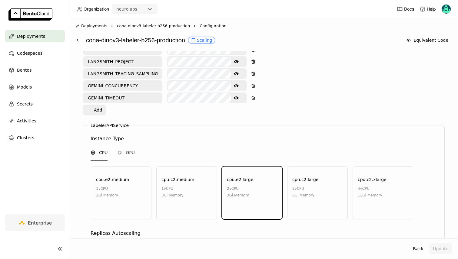
scroll to position [481, 0]
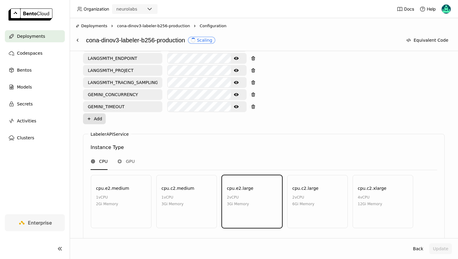
click at [96, 113] on button "Plus Add" at bounding box center [94, 118] width 23 height 11
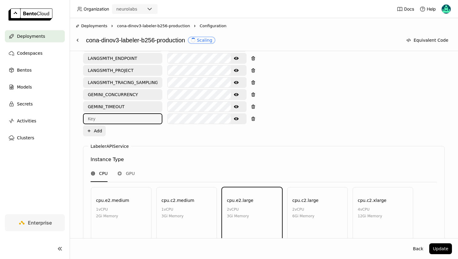
click at [104, 114] on input "text" at bounding box center [123, 119] width 78 height 10
paste input "CORE_SERVICE_CONCURRENCY"
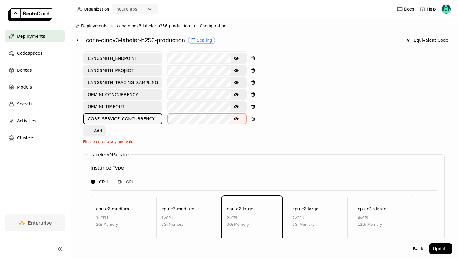
type input "CORE_SERVICE_CONCURRENCY"
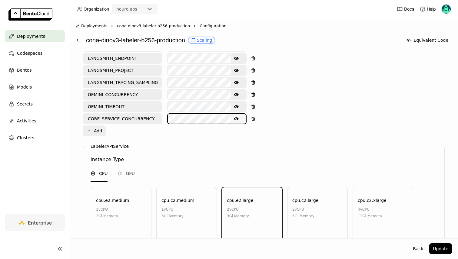
click at [236, 116] on icon "Show password text" at bounding box center [236, 118] width 5 height 5
click at [440, 245] on button "Update" at bounding box center [440, 249] width 23 height 11
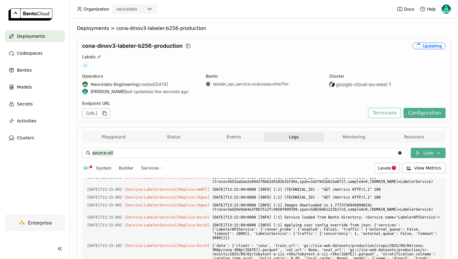
scroll to position [17814, 0]
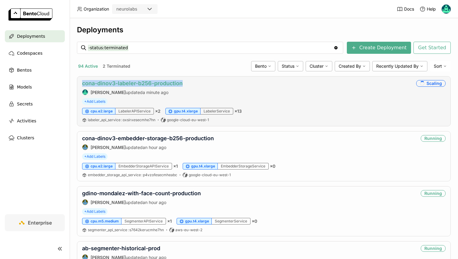
click at [122, 83] on link "cona-dinov3-labeler-b256-production" at bounding box center [132, 83] width 100 height 6
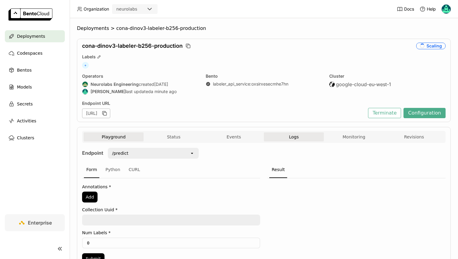
click at [292, 134] on button "Logs" at bounding box center [294, 137] width 60 height 9
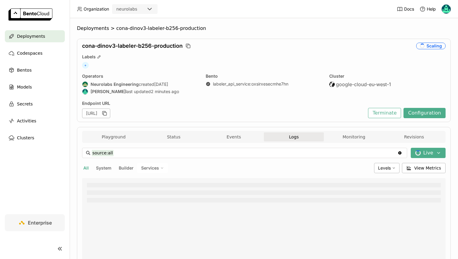
click at [141, 174] on div "source:all source:all Clear value Live All System Builder Services Levels View …" at bounding box center [263, 254] width 363 height 212
click at [144, 172] on div "Services" at bounding box center [152, 168] width 31 height 10
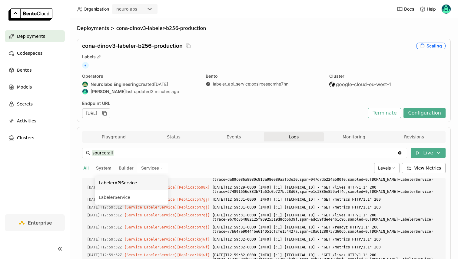
scroll to position [931, 0]
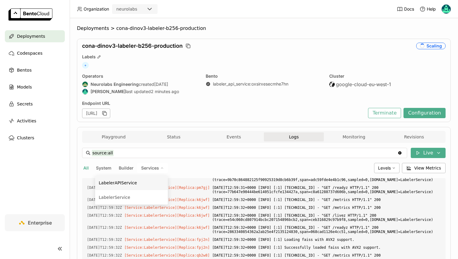
click at [138, 184] on div "LabelerAPIService" at bounding box center [131, 182] width 65 height 7
type input "source:service service:LabelerAPIService"
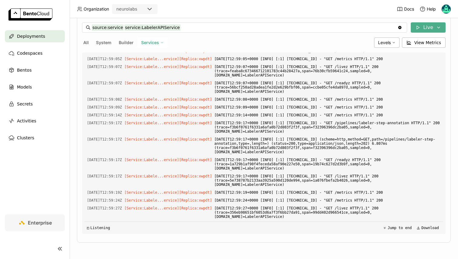
scroll to position [1166, 0]
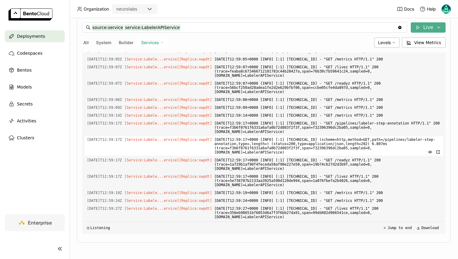
drag, startPoint x: 223, startPoint y: 148, endPoint x: 245, endPoint y: 166, distance: 28.4
click at [245, 156] on span "[DATE]T12:59:17+0000 [INFO] [:1] [TECHNICAL_ID] (scheme=http,method=GET,path=/p…" at bounding box center [327, 145] width 226 height 19
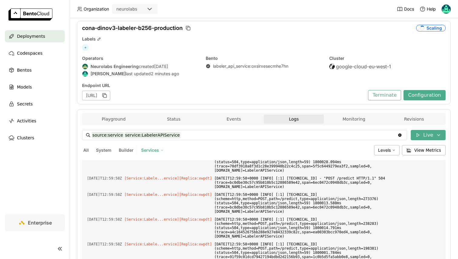
scroll to position [0, 0]
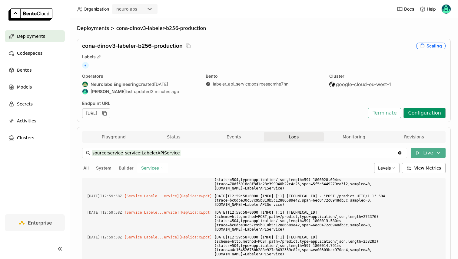
click at [421, 116] on button "Configuration" at bounding box center [424, 113] width 42 height 10
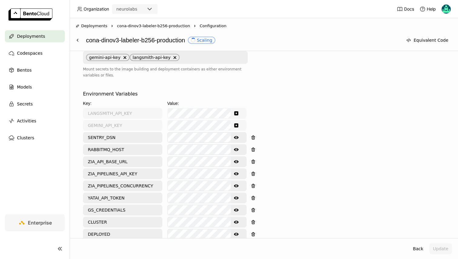
scroll to position [281, 0]
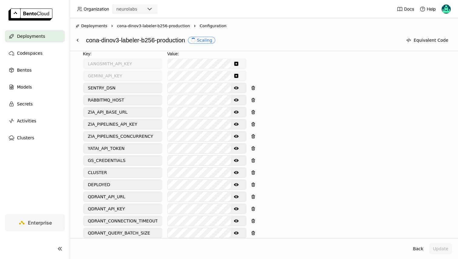
click at [236, 134] on icon "Show password text" at bounding box center [236, 136] width 5 height 5
click at [236, 134] on icon "Hide password text" at bounding box center [236, 136] width 5 height 5
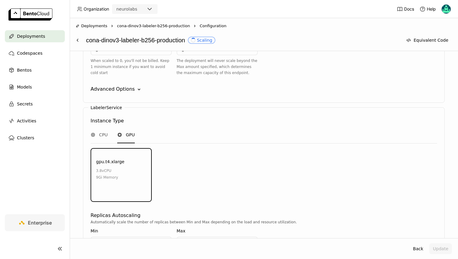
scroll to position [767, 0]
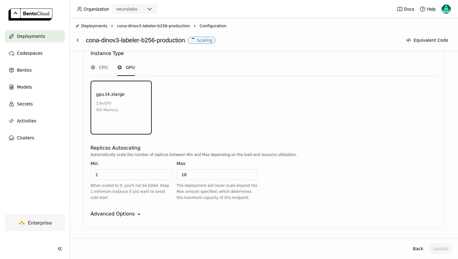
click at [103, 189] on div "LabelerService Instance Type CPU GPU gpu.t4.xlarge 3.8 vCPU 9Gi Memory Environm…" at bounding box center [263, 134] width 361 height 188
click at [108, 211] on div "Advanced Options" at bounding box center [112, 214] width 44 height 7
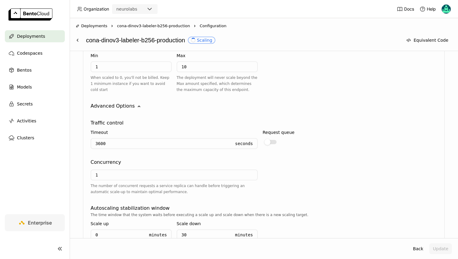
scroll to position [873, 0]
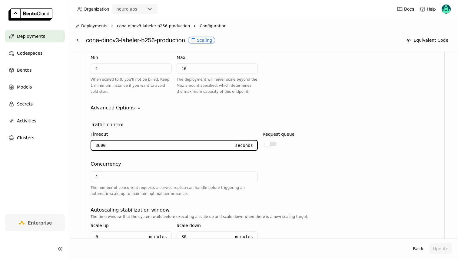
click at [116, 141] on input "3600" at bounding box center [160, 146] width 139 height 10
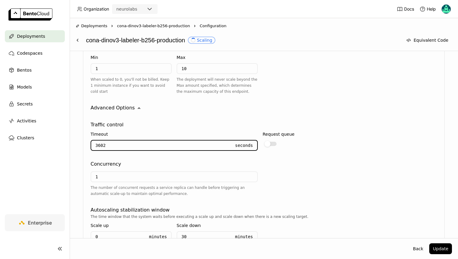
type input "3603"
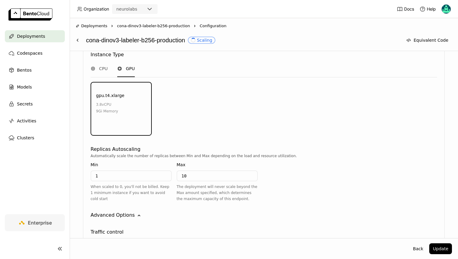
scroll to position [770, 0]
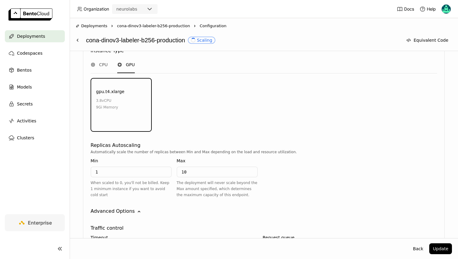
click at [108, 188] on div "LabelerService Instance Type CPU GPU gpu.t4.xlarge 3.8 vCPU 9Gi Memory Environm…" at bounding box center [263, 211] width 361 height 349
click at [108, 208] on div "Advanced Options" at bounding box center [112, 211] width 44 height 7
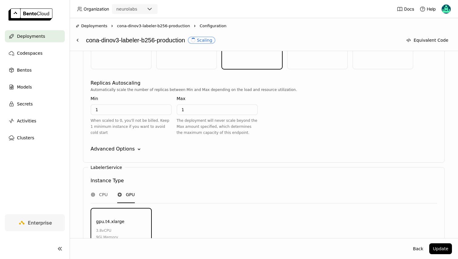
scroll to position [638, 0]
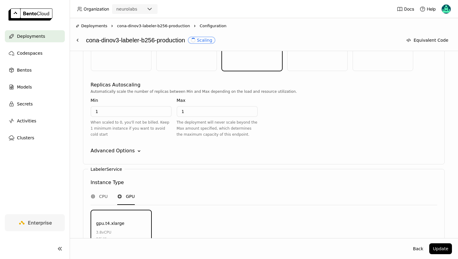
click at [107, 147] on div "Advanced Options" at bounding box center [112, 150] width 44 height 7
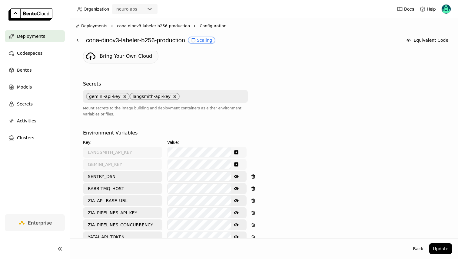
scroll to position [0, 0]
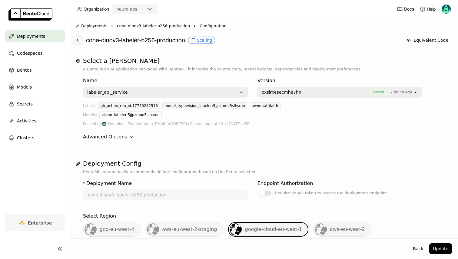
click at [75, 40] on icon at bounding box center [77, 40] width 5 height 5
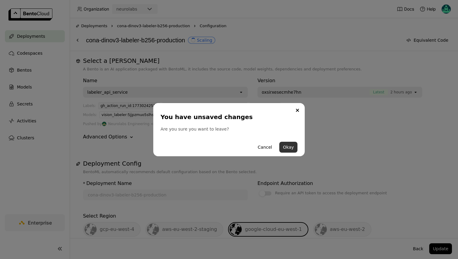
click at [286, 143] on button "Okay" at bounding box center [288, 147] width 18 height 11
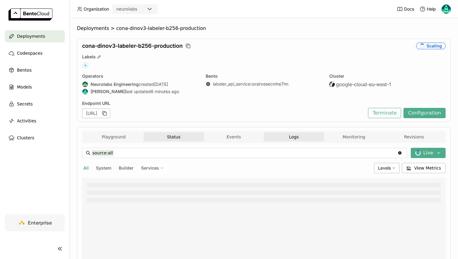
click at [168, 137] on button "Status" at bounding box center [173, 137] width 60 height 9
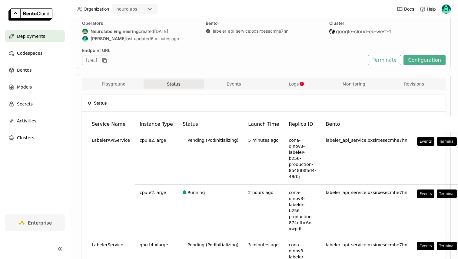
scroll to position [60, 0]
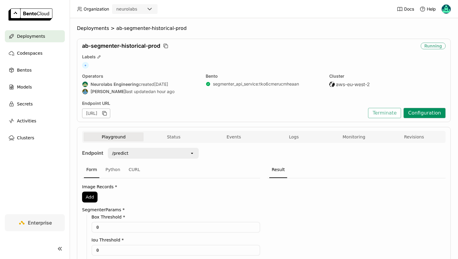
click at [430, 111] on button "Configuration" at bounding box center [424, 113] width 42 height 10
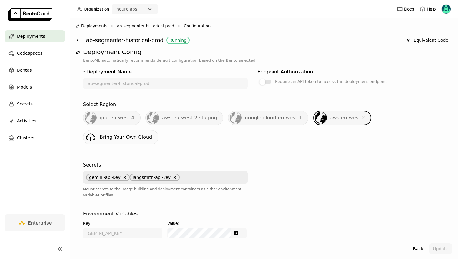
scroll to position [239, 0]
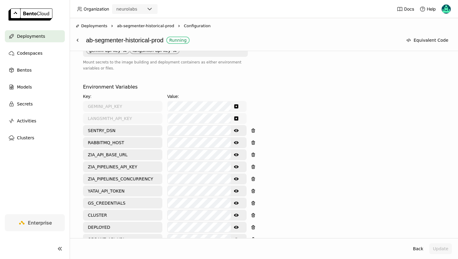
click at [237, 141] on icon "Show password text" at bounding box center [236, 142] width 5 height 3
click at [269, 84] on div "Environment Variables Key: Value: GEMINI_API_KEY LANGSMITH_API_KEY SENTRY_DSN S…" at bounding box center [263, 225] width 361 height 283
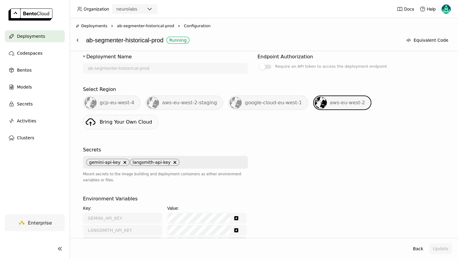
scroll to position [0, 0]
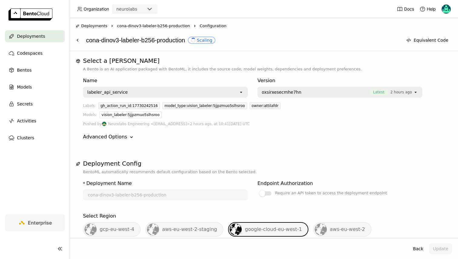
scroll to position [265, 0]
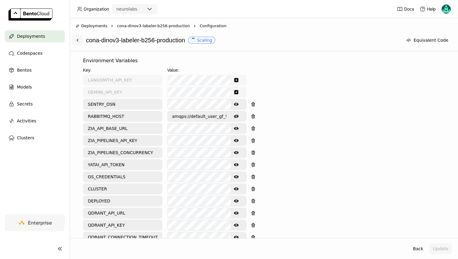
click at [76, 39] on icon at bounding box center [77, 40] width 5 height 5
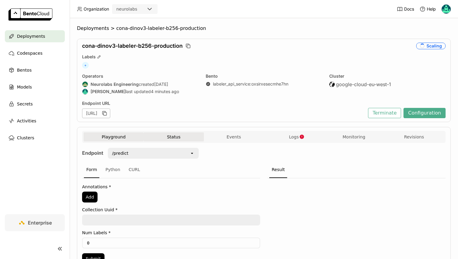
click at [183, 133] on button "Status" at bounding box center [173, 137] width 60 height 9
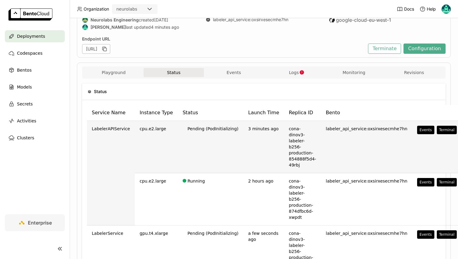
scroll to position [45, 0]
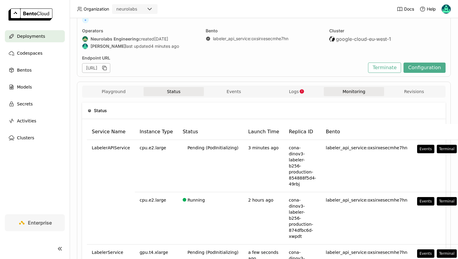
click at [338, 92] on button "Monitoring" at bounding box center [353, 91] width 60 height 9
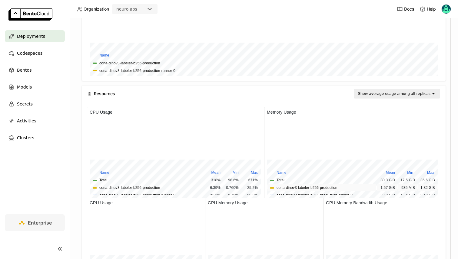
click at [287, 185] on button "cona-dinov3-labeler-b256-production" at bounding box center [306, 188] width 61 height 6
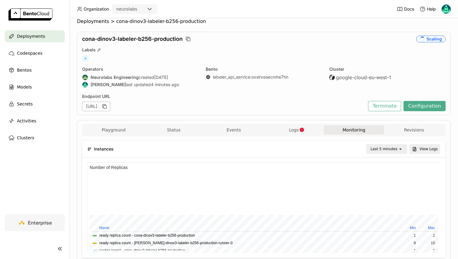
click at [287, 136] on div "Playground Status Events Logs Monitoring Revisions" at bounding box center [264, 131] width 360 height 11
click at [290, 131] on span "Logs" at bounding box center [294, 129] width 10 height 5
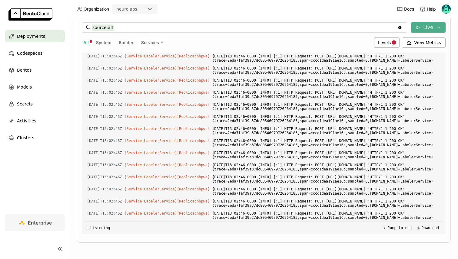
click at [146, 40] on span "Services" at bounding box center [150, 42] width 18 height 5
click at [128, 61] on li "LabelerAPIService" at bounding box center [131, 57] width 73 height 15
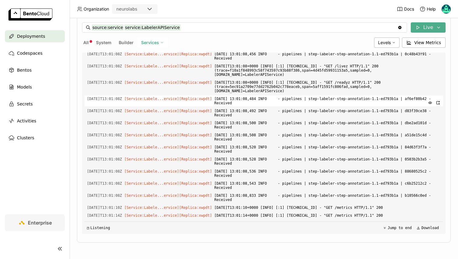
drag, startPoint x: 272, startPoint y: 202, endPoint x: 116, endPoint y: 98, distance: 186.8
click at [116, 98] on div "Load older logs 2025-09-15T13:01:05Z [Service:Labele...ervice] [Replica: xwpdt …" at bounding box center [263, 144] width 358 height 182
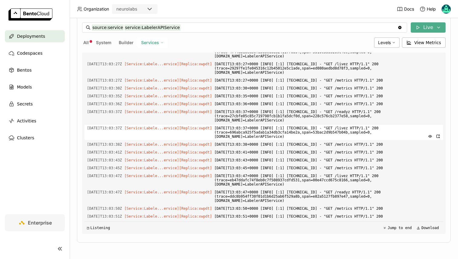
scroll to position [1470, 0]
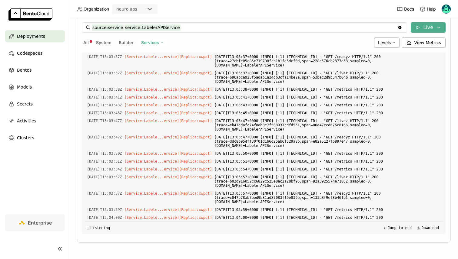
click at [153, 42] on span "Services" at bounding box center [150, 42] width 18 height 5
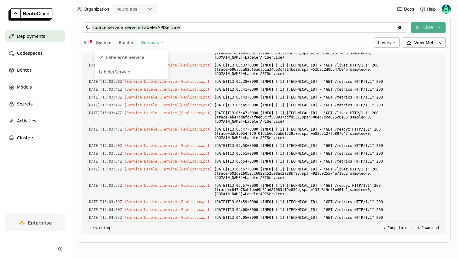
scroll to position [1478, 0]
click at [382, 42] on span "Levels" at bounding box center [384, 42] width 13 height 5
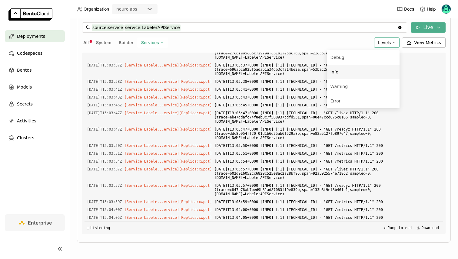
click at [353, 74] on div "Info" at bounding box center [362, 71] width 65 height 7
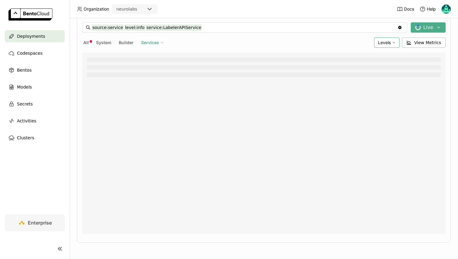
click at [378, 44] on div "Levels" at bounding box center [386, 43] width 25 height 10
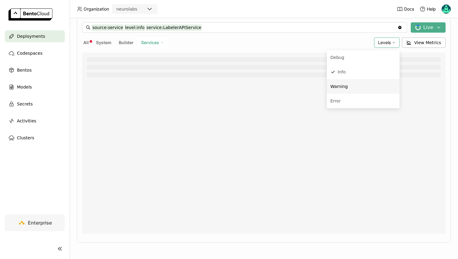
click at [345, 86] on span "Warning" at bounding box center [339, 86] width 18 height 5
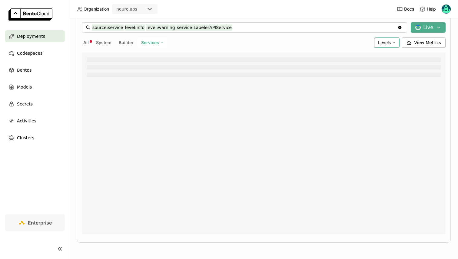
click at [381, 43] on span "Levels" at bounding box center [384, 42] width 13 height 5
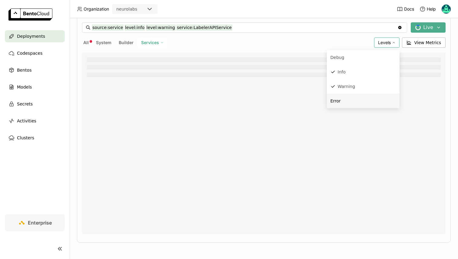
click at [343, 99] on div "Error" at bounding box center [362, 100] width 65 height 7
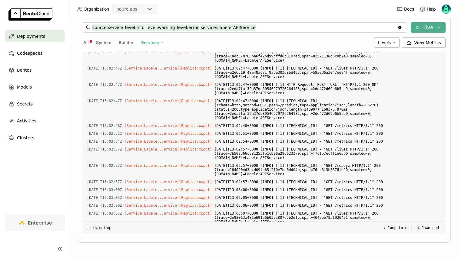
scroll to position [570, 0]
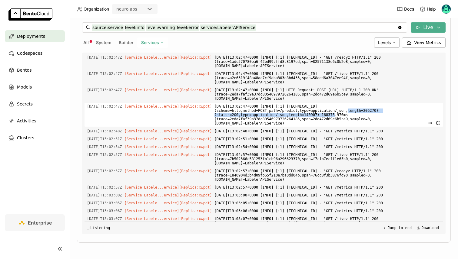
drag, startPoint x: 330, startPoint y: 132, endPoint x: 343, endPoint y: 130, distance: 13.5
click at [343, 127] on span "2025-09-15T13:02:47+0000 [INFO] [:1] 10.1.2.144:50356 (scheme=http,method=POST,…" at bounding box center [327, 115] width 226 height 24
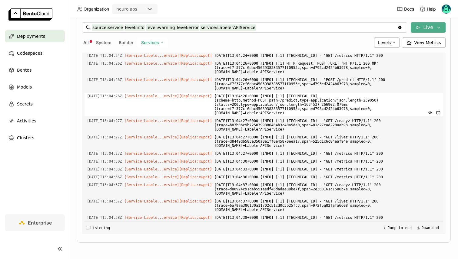
scroll to position [1229, 0]
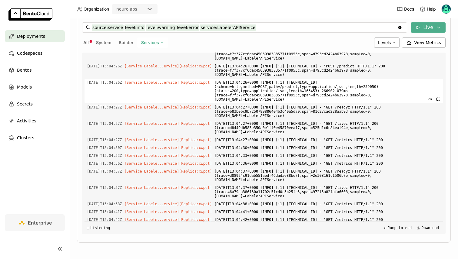
click at [333, 103] on span "2025-09-15T13:04:26+0000 [INFO] [:1] 10.1.1.46:48694 (scheme=http,method=POST,p…" at bounding box center [327, 91] width 226 height 24
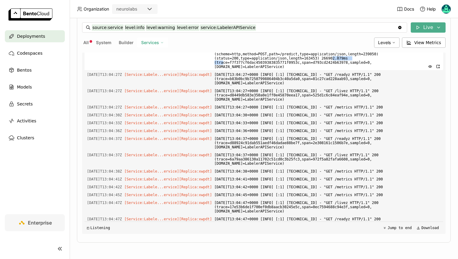
scroll to position [1239, 0]
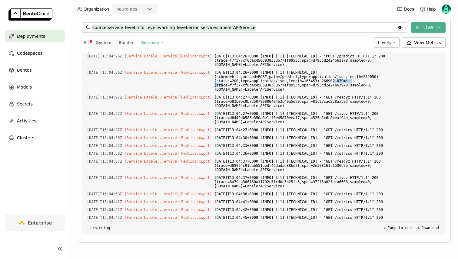
drag, startPoint x: 242, startPoint y: 112, endPoint x: 80, endPoint y: 94, distance: 162.9
click at [80, 94] on div "Playground Status Events Logs Monitoring Revisions Endpoint /predict open Form …" at bounding box center [263, 122] width 373 height 241
copy div "2025-09-15T13:04:26Z [Service:Labele...ervice] [Replica: xwpdt ] 2025-09-15T13:…"
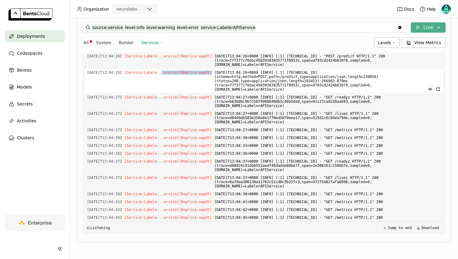
drag, startPoint x: 170, startPoint y: 93, endPoint x: 164, endPoint y: 100, distance: 9.2
click at [164, 93] on div "2025-09-15T13:04:26Z [Service:Labele...ervice] [Replica: xwpdt ] 2025-09-15T13:…" at bounding box center [263, 81] width 358 height 24
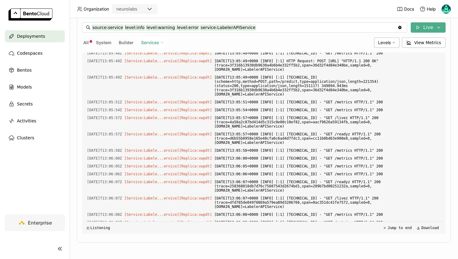
scroll to position [0, 0]
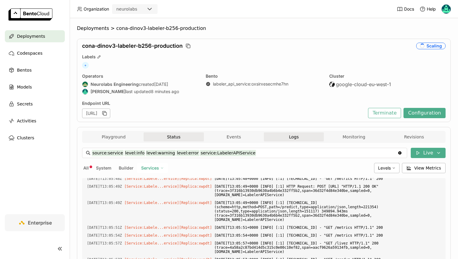
click at [171, 134] on button "Status" at bounding box center [173, 137] width 60 height 9
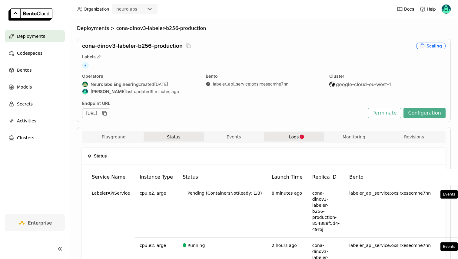
click at [298, 134] on button "Logs" at bounding box center [294, 137] width 60 height 9
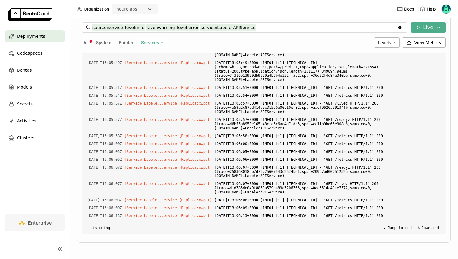
scroll to position [1823, 0]
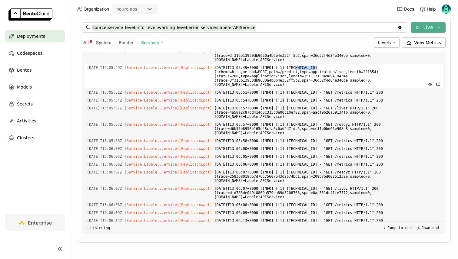
drag, startPoint x: 303, startPoint y: 93, endPoint x: 324, endPoint y: 92, distance: 20.9
click at [324, 88] on span "2025-09-15T13:05:49+0000 [INFO] [:1] 10.1.2.144:50364 (scheme=http,method=POST,…" at bounding box center [327, 76] width 226 height 24
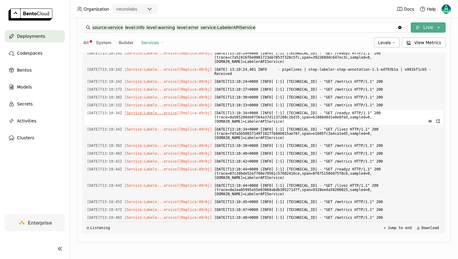
scroll to position [10053, 0]
click at [253, 32] on span "2025-09-15 13:10:23,936 INFO - pipelines | step-labeler-step-annotation-1.1-ed7…" at bounding box center [327, 26] width 226 height 11
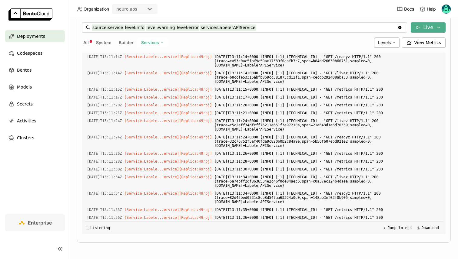
scroll to position [10394, 0]
click at [265, 28] on input "source:service level:info level:warning level:error service:LabelerAPIService" at bounding box center [244, 28] width 305 height 10
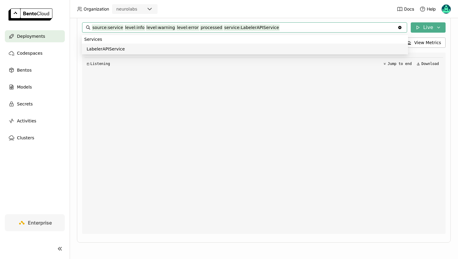
click at [199, 27] on input "source:service level:info level:warning level:error processed service:LabelerAP…" at bounding box center [244, 28] width 305 height 10
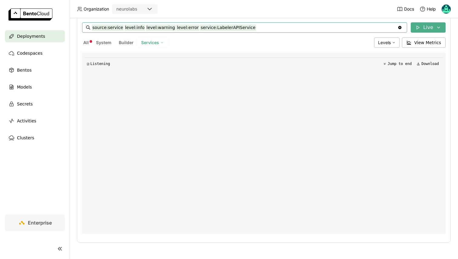
type input "source:service level:info level:warning level:error service:LabelerAPIService"
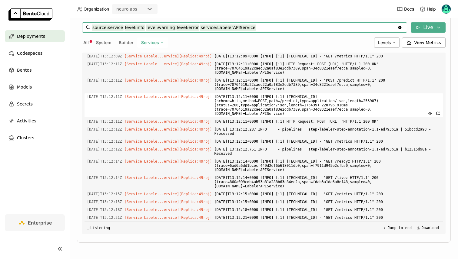
scroll to position [1271, 0]
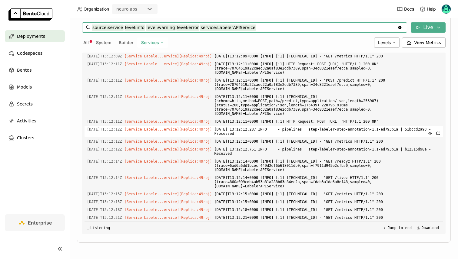
click at [258, 133] on span "2025-09-15 13:12:12,287 INFO - pipelines | step-labeler-step-annotation-1.1-ed7…" at bounding box center [327, 131] width 226 height 11
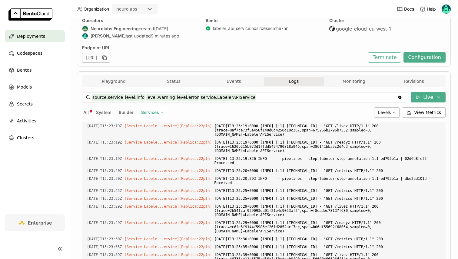
scroll to position [0, 0]
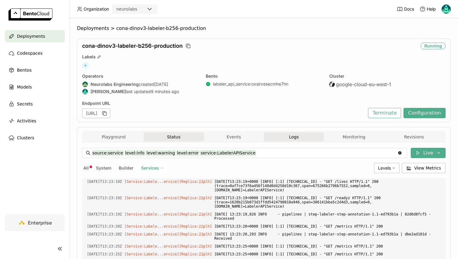
click at [178, 136] on button "Status" at bounding box center [173, 137] width 60 height 9
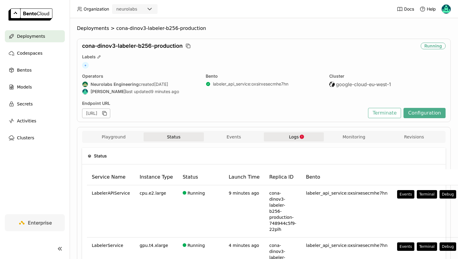
click at [282, 137] on button "Logs" at bounding box center [294, 137] width 60 height 9
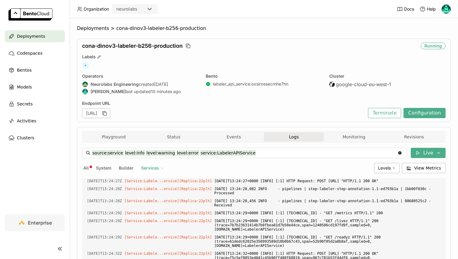
scroll to position [10481, 0]
click at [188, 47] on icon "button" at bounding box center [188, 46] width 6 height 6
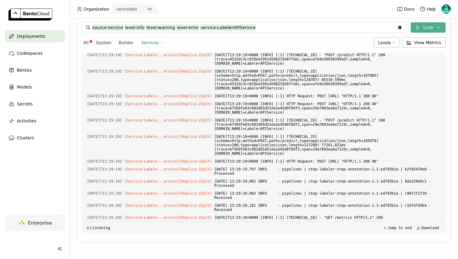
scroll to position [2964, 0]
drag, startPoint x: 276, startPoint y: 184, endPoint x: 226, endPoint y: 172, distance: 51.2
click at [226, 172] on div "Load older logs 2025-09-15T13:25:33Z [Service:Labele...ervice] [Replica: 22plh …" at bounding box center [263, 144] width 358 height 182
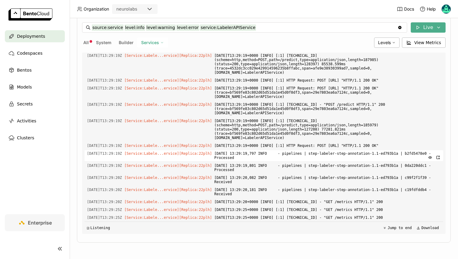
scroll to position [2970, 0]
click at [226, 172] on span "2025-09-15 13:29:19,801 INFO - pipelines | step-labeler-step-annotation-1.1-ed7…" at bounding box center [327, 167] width 226 height 11
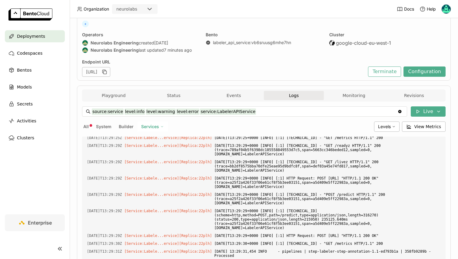
scroll to position [0, 0]
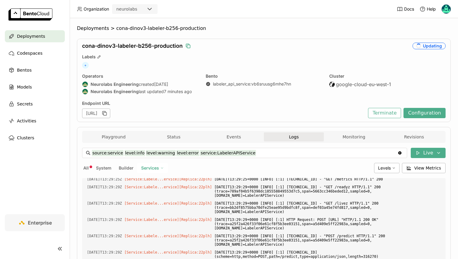
click at [348, 120] on div "cona-dinov3-labeler-b256-production Updating Labels + Operators Neurolabs Engin…" at bounding box center [263, 81] width 373 height 84
click at [112, 137] on button "Playground" at bounding box center [114, 137] width 60 height 9
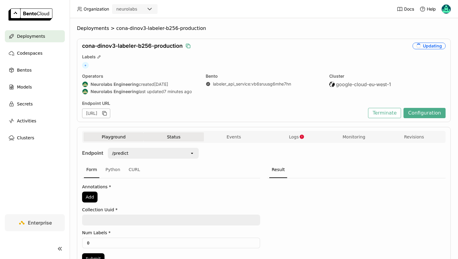
click at [174, 135] on button "Status" at bounding box center [173, 137] width 60 height 9
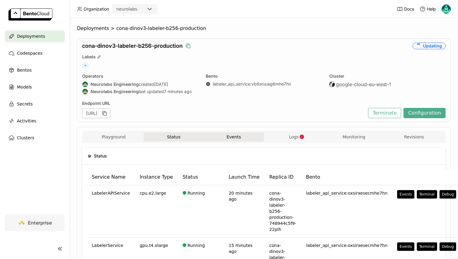
click at [241, 135] on button "Events" at bounding box center [234, 137] width 60 height 9
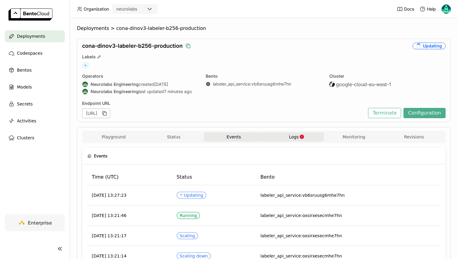
click at [280, 135] on button "Logs" at bounding box center [294, 137] width 60 height 9
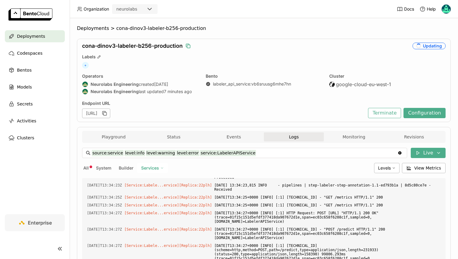
scroll to position [7153, 0]
click at [105, 169] on span "System" at bounding box center [103, 168] width 15 height 5
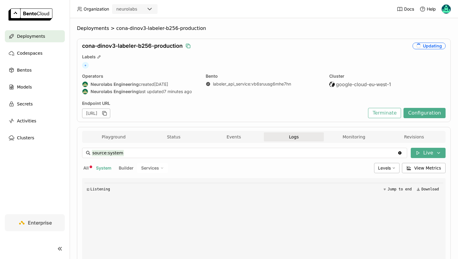
click at [131, 169] on span "Builder" at bounding box center [126, 168] width 15 height 5
type input "source:builder"
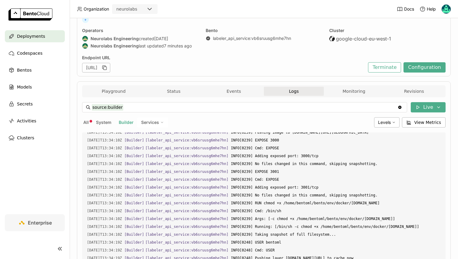
scroll to position [0, 0]
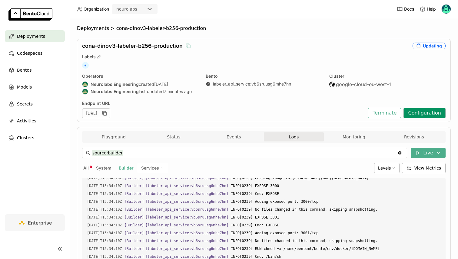
click at [436, 111] on button "Configuration" at bounding box center [424, 113] width 42 height 10
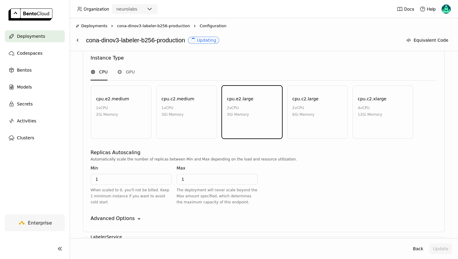
scroll to position [416, 0]
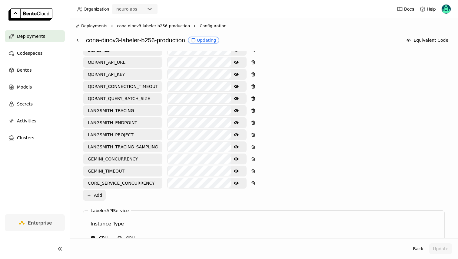
click at [236, 181] on icon "Show password text" at bounding box center [236, 183] width 5 height 5
click at [343, 170] on div "Environment Variables Key: Value: LANGSMITH_API_KEY GEMINI_API_KEY SENTRY_DSN S…" at bounding box center [263, 53] width 361 height 295
click at [436, 248] on button "Update" at bounding box center [440, 249] width 23 height 11
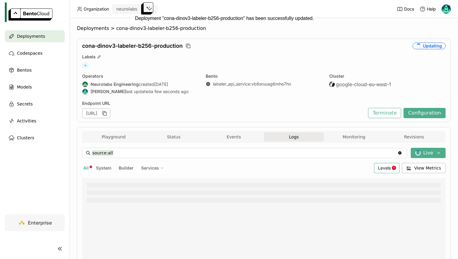
click at [385, 166] on span "Levels" at bounding box center [384, 168] width 13 height 5
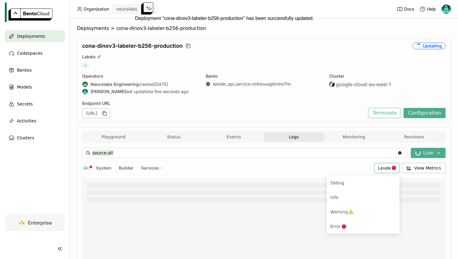
click at [273, 170] on div "All System Builder Services" at bounding box center [226, 168] width 289 height 10
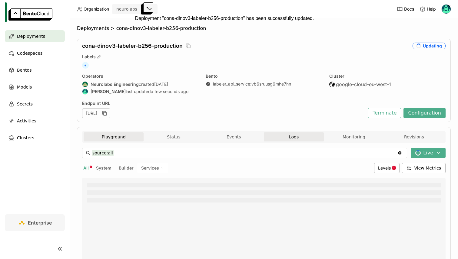
click at [110, 134] on button "Playground" at bounding box center [114, 137] width 60 height 9
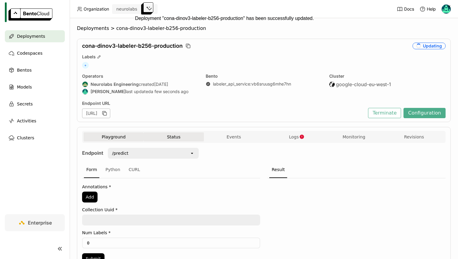
click at [180, 134] on button "Status" at bounding box center [173, 137] width 60 height 9
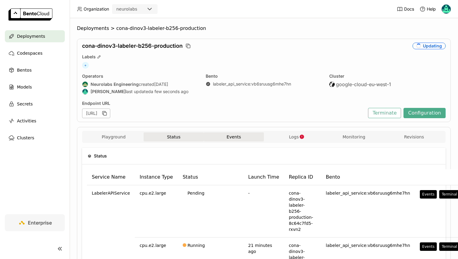
click at [237, 136] on button "Events" at bounding box center [234, 137] width 60 height 9
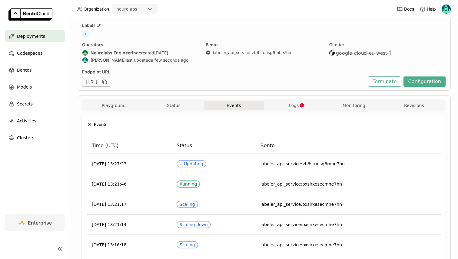
scroll to position [32, 0]
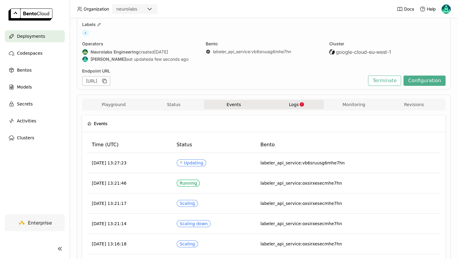
click at [284, 103] on button "Logs" at bounding box center [294, 104] width 60 height 9
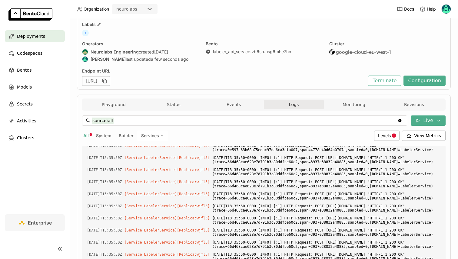
scroll to position [14115, 0]
click at [126, 135] on span "Builder" at bounding box center [126, 135] width 15 height 5
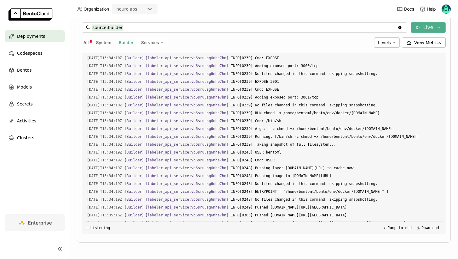
scroll to position [1909, 0]
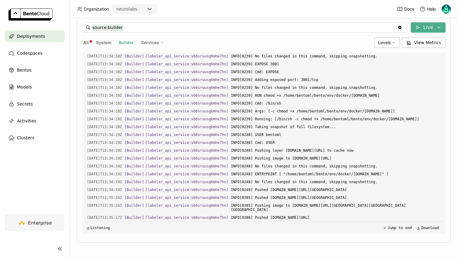
click at [102, 46] on button "System" at bounding box center [104, 43] width 18 height 8
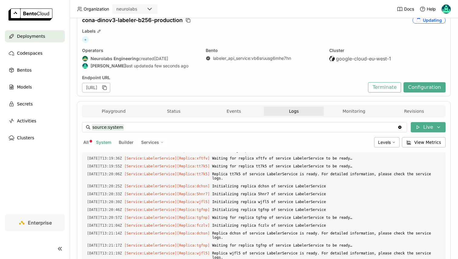
scroll to position [21, 0]
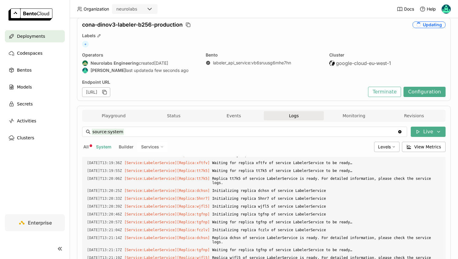
click at [122, 148] on span "Builder" at bounding box center [126, 146] width 15 height 5
type input "source:builder"
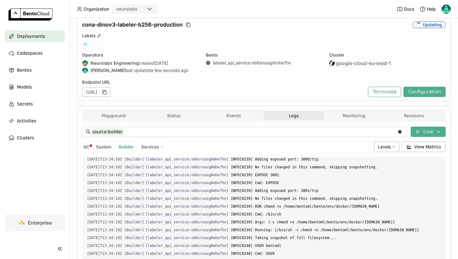
scroll to position [1909, 0]
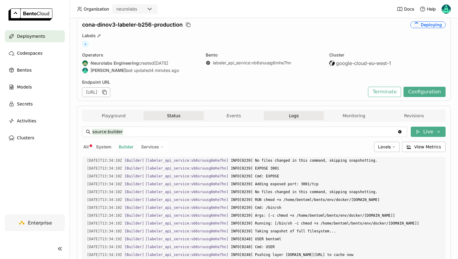
click at [177, 120] on button "Status" at bounding box center [173, 115] width 60 height 9
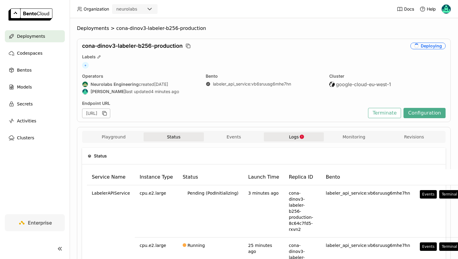
click at [294, 134] on span "Logs" at bounding box center [294, 136] width 10 height 5
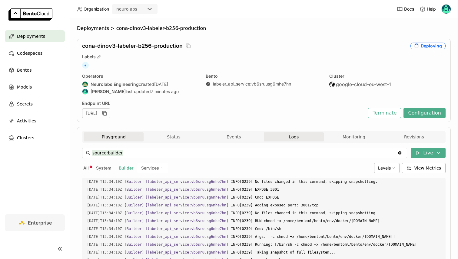
click at [125, 136] on button "Playground" at bounding box center [114, 137] width 60 height 9
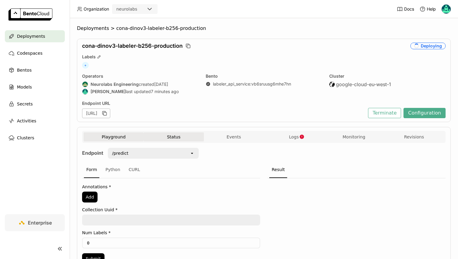
click at [180, 136] on button "Status" at bounding box center [173, 137] width 60 height 9
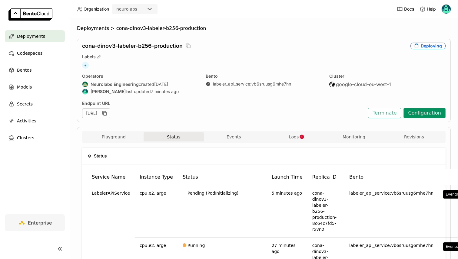
click at [422, 109] on button "Configuration" at bounding box center [424, 113] width 42 height 10
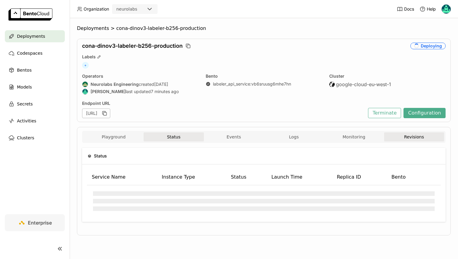
click at [401, 137] on button "Revisions" at bounding box center [414, 137] width 60 height 9
click at [212, 135] on button "Events" at bounding box center [234, 137] width 60 height 9
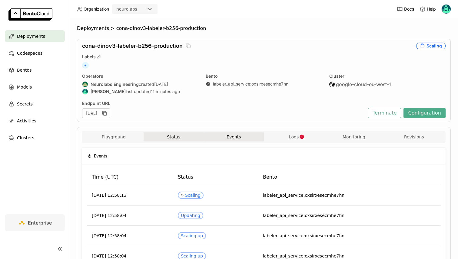
click at [184, 137] on button "Status" at bounding box center [173, 137] width 60 height 9
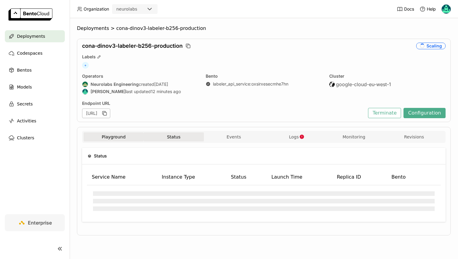
click at [118, 133] on button "Playground" at bounding box center [114, 137] width 60 height 9
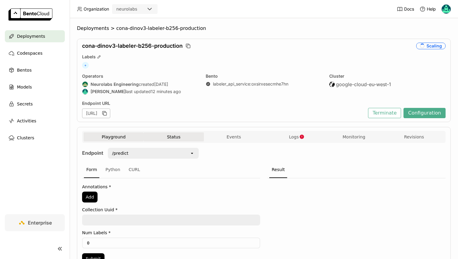
click at [162, 135] on button "Status" at bounding box center [173, 137] width 60 height 9
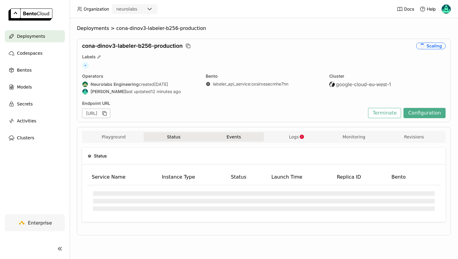
click at [215, 139] on button "Events" at bounding box center [234, 137] width 60 height 9
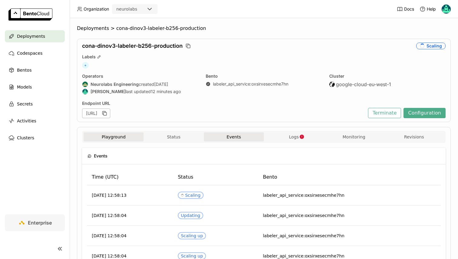
click at [119, 141] on button "Playground" at bounding box center [114, 137] width 60 height 9
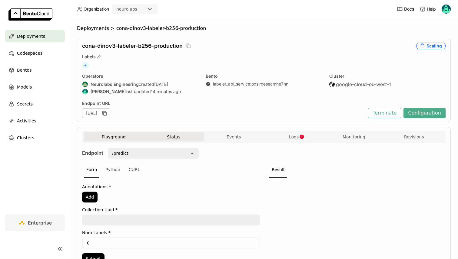
click at [192, 137] on button "Status" at bounding box center [173, 137] width 60 height 9
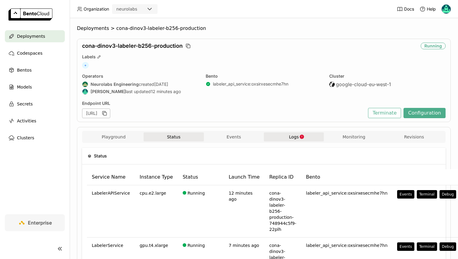
click at [282, 140] on button "Logs" at bounding box center [294, 137] width 60 height 9
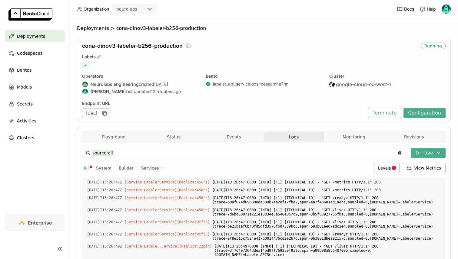
scroll to position [2194, 0]
click at [166, 153] on input "source:all" at bounding box center [244, 153] width 305 height 10
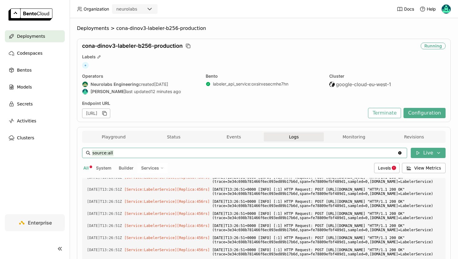
paste input "level:warning level:error level:info _embeddings"
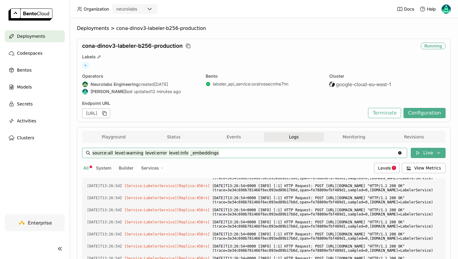
scroll to position [9223, 0]
type input "source:all level:warning level:error level:info _embeddings"
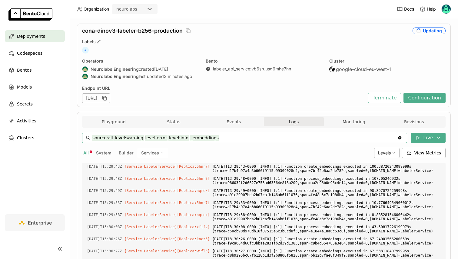
scroll to position [0, 0]
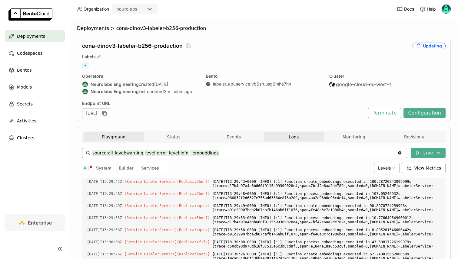
click at [126, 135] on button "Playground" at bounding box center [114, 137] width 60 height 9
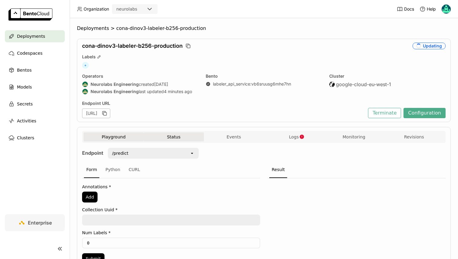
click at [171, 135] on button "Status" at bounding box center [173, 137] width 60 height 9
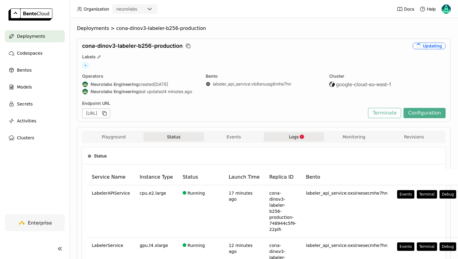
click at [284, 137] on button "Logs" at bounding box center [294, 137] width 60 height 9
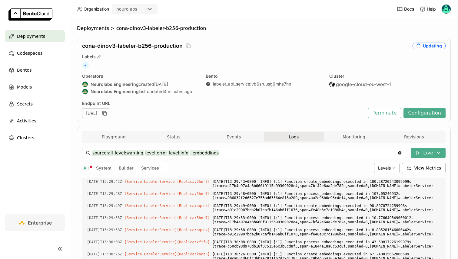
scroll to position [1646, 0]
click at [123, 169] on span "Builder" at bounding box center [126, 168] width 15 height 5
type input "source:builder"
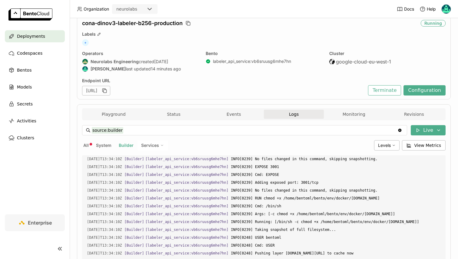
scroll to position [0, 0]
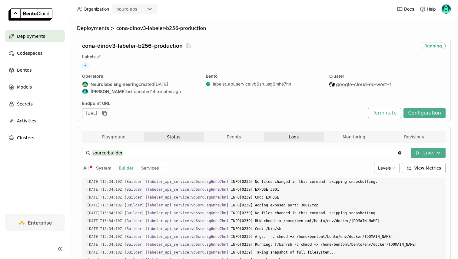
click at [181, 134] on button "Status" at bounding box center [173, 137] width 60 height 9
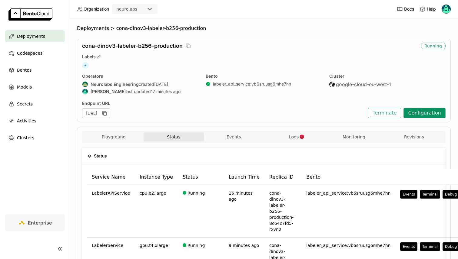
click at [414, 110] on button "Configuration" at bounding box center [424, 113] width 42 height 10
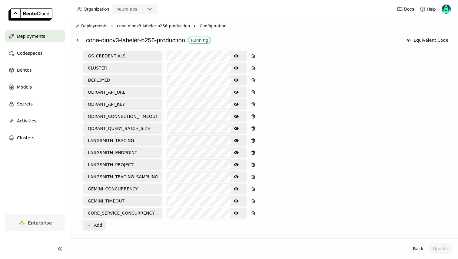
scroll to position [390, 0]
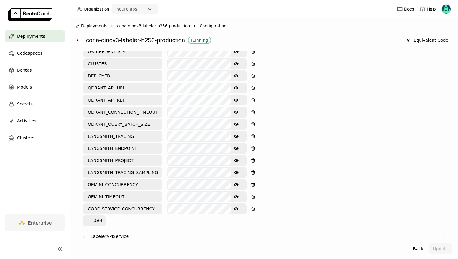
click at [234, 208] on icon "Show password text" at bounding box center [236, 209] width 5 height 3
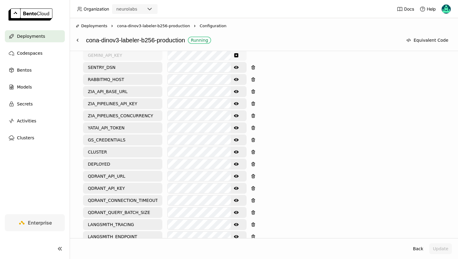
scroll to position [294, 0]
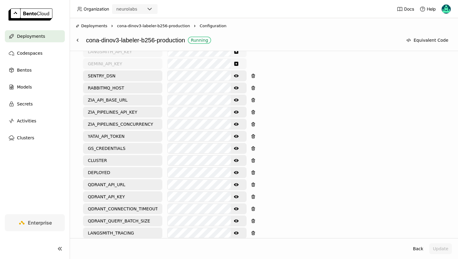
click at [238, 122] on icon "Show password text" at bounding box center [236, 124] width 5 height 5
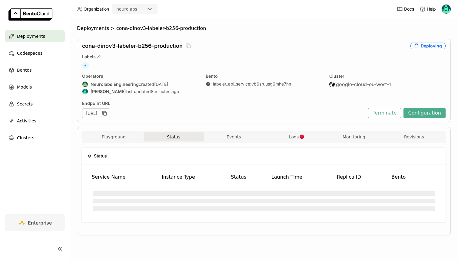
click at [281, 131] on div "Playground Status Events Logs Monitoring Revisions" at bounding box center [263, 137] width 363 height 12
click at [287, 136] on button "Logs" at bounding box center [294, 137] width 60 height 9
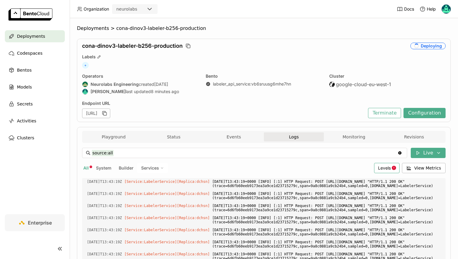
click at [384, 167] on span "Levels" at bounding box center [384, 168] width 13 height 5
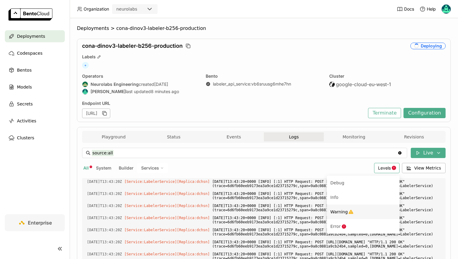
scroll to position [10429, 0]
click at [346, 216] on li "Warning" at bounding box center [362, 212] width 73 height 15
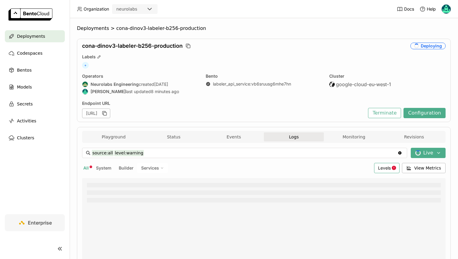
click at [390, 170] on span "Levels" at bounding box center [384, 168] width 13 height 5
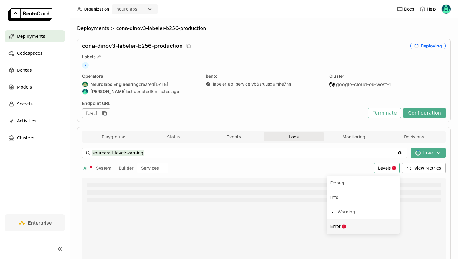
click at [357, 226] on div "Error" at bounding box center [362, 226] width 65 height 7
type input "source:all level:warning level:error"
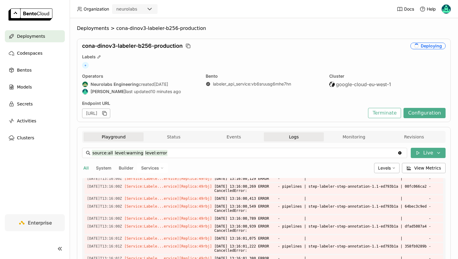
click at [115, 135] on button "Playground" at bounding box center [114, 137] width 60 height 9
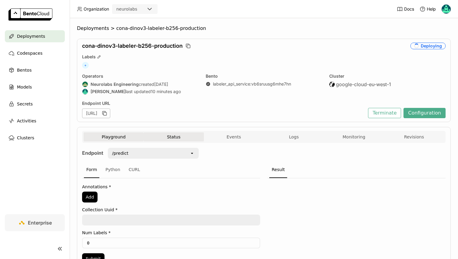
click at [153, 139] on button "Status" at bounding box center [173, 137] width 60 height 9
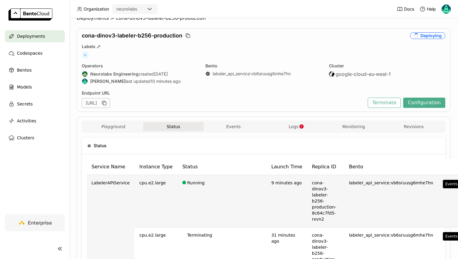
scroll to position [0, 0]
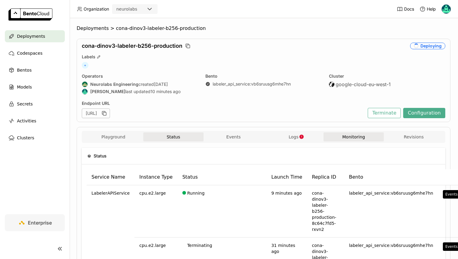
click at [342, 138] on button "Monitoring" at bounding box center [353, 137] width 60 height 9
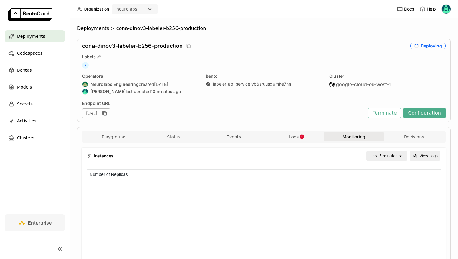
scroll to position [0, 0]
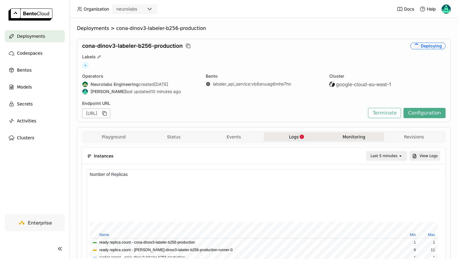
click at [277, 137] on button "Logs" at bounding box center [294, 137] width 60 height 9
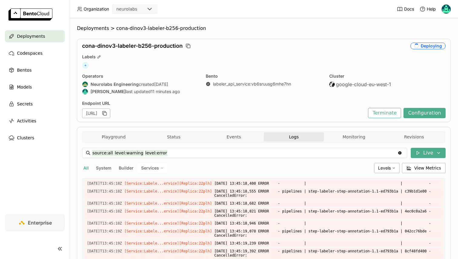
scroll to position [126, 0]
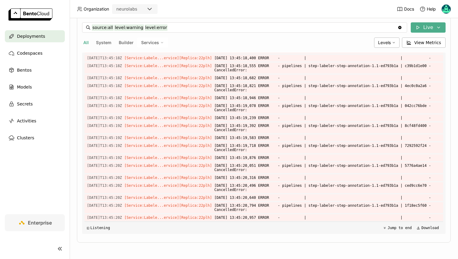
click at [372, 45] on div "All System Builder Services Levels View Metrics" at bounding box center [263, 43] width 363 height 10
click at [382, 43] on span "Levels" at bounding box center [384, 42] width 13 height 5
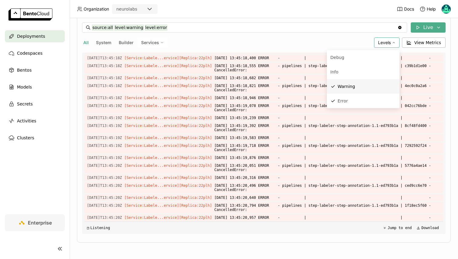
click at [338, 88] on div "Warning" at bounding box center [362, 86] width 65 height 7
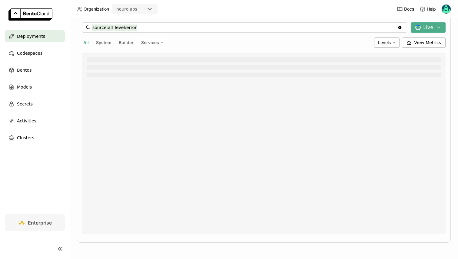
click at [388, 33] on div "source:all level:error source:all level:error Clear value Live All System Build…" at bounding box center [263, 128] width 363 height 212
click at [388, 40] on span "Levels" at bounding box center [384, 42] width 13 height 5
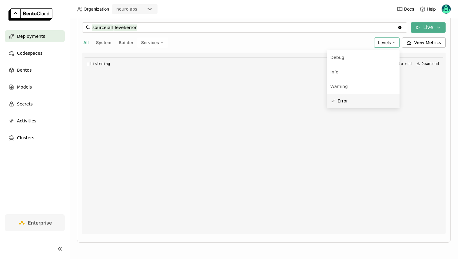
click at [347, 100] on span "Error" at bounding box center [342, 101] width 10 height 5
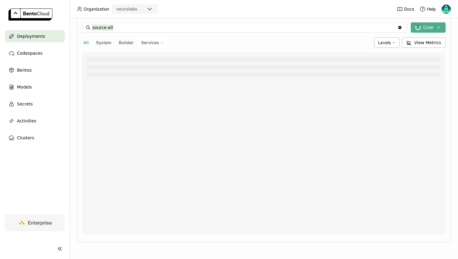
click at [160, 28] on input "source:all" at bounding box center [244, 28] width 305 height 10
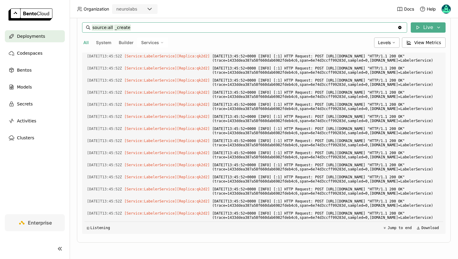
scroll to position [0, 0]
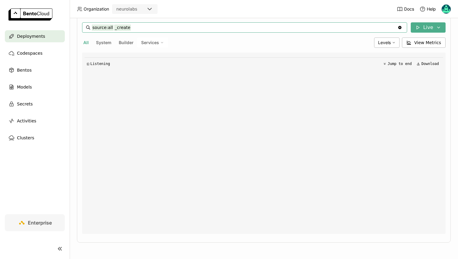
click at [143, 40] on span "Services" at bounding box center [150, 42] width 18 height 5
click at [133, 71] on div "LabelerService" at bounding box center [131, 71] width 65 height 7
drag, startPoint x: 196, startPoint y: 31, endPoint x: 124, endPoint y: 27, distance: 72.4
click at [124, 27] on input "source:service _create service:LabelerService" at bounding box center [244, 28] width 305 height 10
click at [154, 42] on span "Services" at bounding box center [150, 42] width 18 height 5
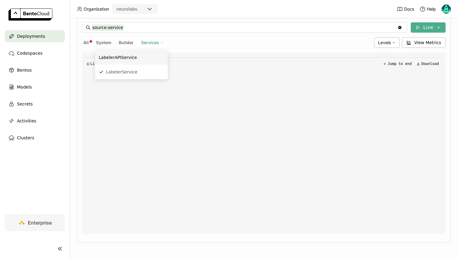
click at [130, 58] on div "LabelerAPIService" at bounding box center [131, 57] width 65 height 7
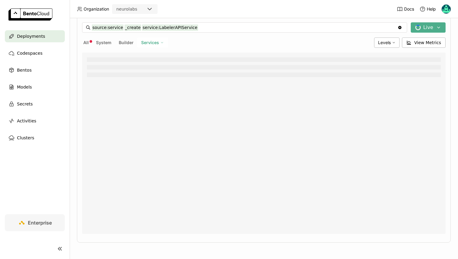
click at [148, 41] on span "Services" at bounding box center [150, 42] width 18 height 5
click at [137, 70] on div "LabelerService" at bounding box center [131, 71] width 65 height 7
click at [126, 28] on input "source:service _create service:LabelerService" at bounding box center [244, 28] width 305 height 10
click at [149, 38] on div "Services" at bounding box center [152, 43] width 31 height 10
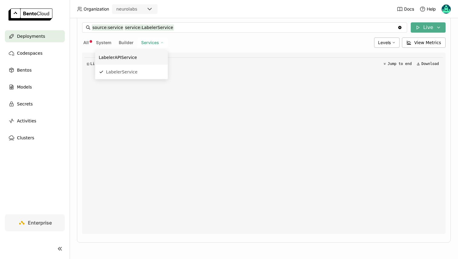
click at [133, 61] on li "LabelerAPIService" at bounding box center [131, 57] width 73 height 15
drag, startPoint x: 208, startPoint y: 29, endPoint x: 122, endPoint y: 28, distance: 86.6
click at [122, 28] on input "source:service _create service:LabelerAPIService" at bounding box center [244, 28] width 305 height 10
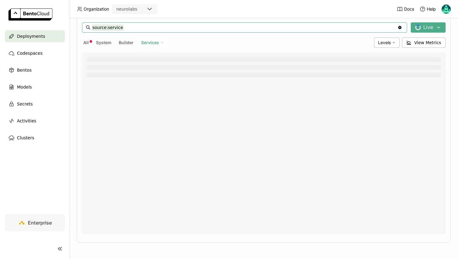
click at [149, 41] on span "Services" at bounding box center [150, 42] width 18 height 5
click at [130, 60] on div "LabelerAPIService" at bounding box center [131, 57] width 65 height 7
type input "source:service service:LabelerAPIService"
click at [386, 44] on span "Levels" at bounding box center [384, 42] width 13 height 5
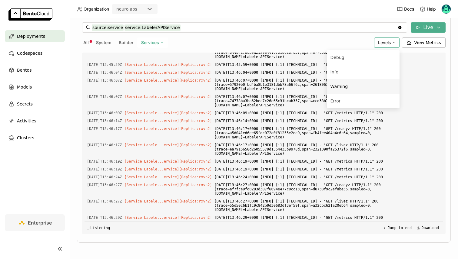
scroll to position [4150, 0]
click at [232, 82] on span "2025-09-15T13:46:07+0000 [INFO] [:1] 10.1.30.1:56306 - "GET /readyz HTTP/1.1" 2…" at bounding box center [327, 84] width 226 height 15
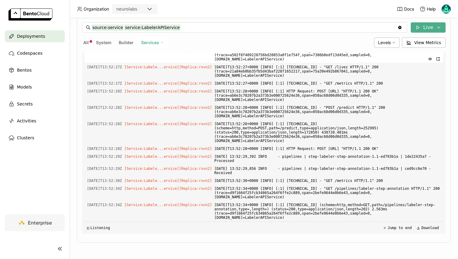
scroll to position [6945, 0]
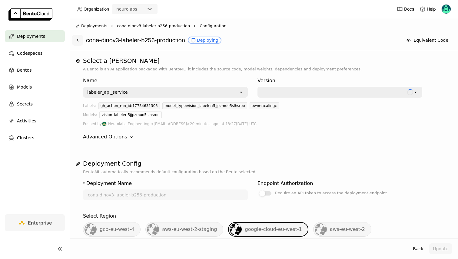
click at [79, 39] on icon at bounding box center [77, 40] width 5 height 5
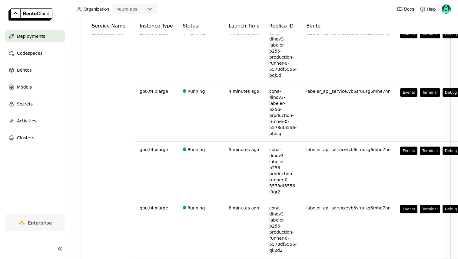
scroll to position [50, 0]
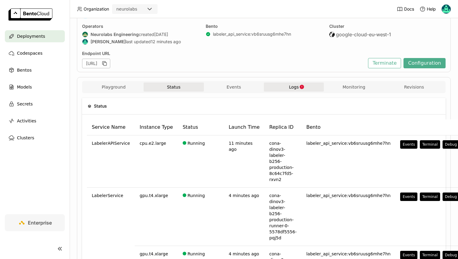
click at [303, 86] on icon "button" at bounding box center [301, 86] width 5 height 5
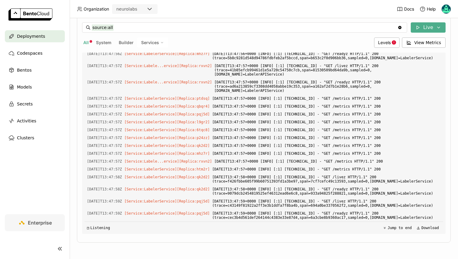
scroll to position [13847, 0]
click at [149, 41] on span "Services" at bounding box center [150, 42] width 18 height 5
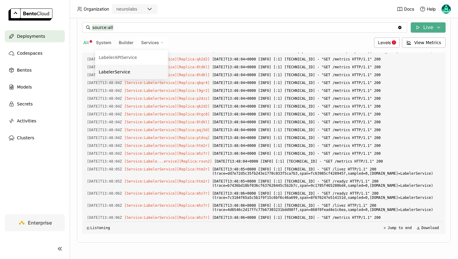
scroll to position [14227, 0]
click at [144, 71] on div "LabelerService" at bounding box center [131, 71] width 65 height 7
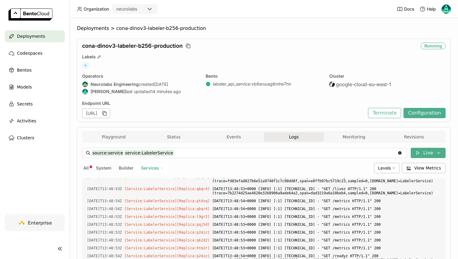
scroll to position [126, 0]
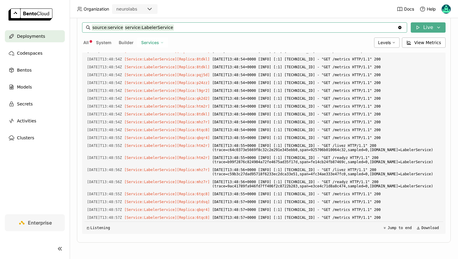
click at [204, 26] on input "source:service service:LabelerService" at bounding box center [244, 28] width 305 height 10
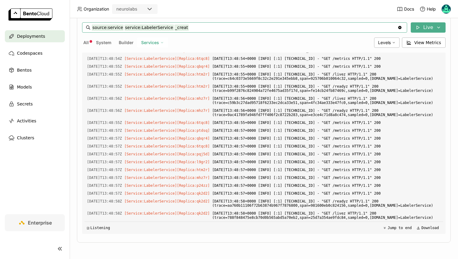
scroll to position [3475, 0]
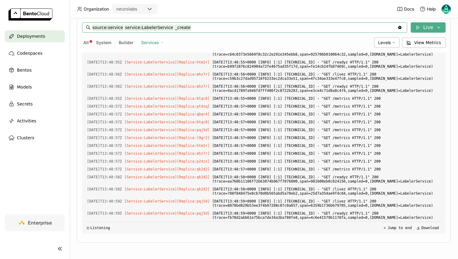
type input "source:service _create service:LabelerService"
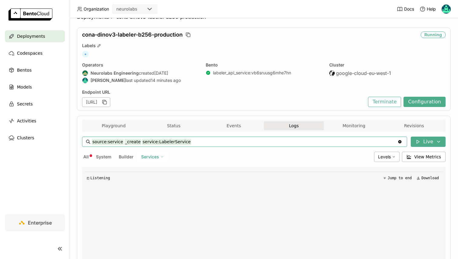
scroll to position [0, 0]
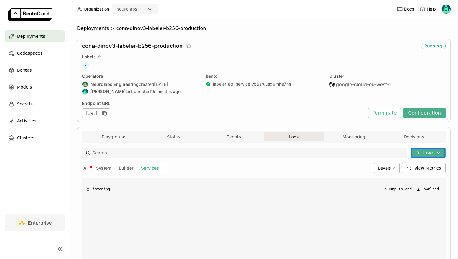
click at [152, 167] on span "Services" at bounding box center [150, 168] width 18 height 5
click at [205, 154] on input at bounding box center [248, 153] width 313 height 10
click at [422, 157] on button "Live" at bounding box center [427, 153] width 35 height 10
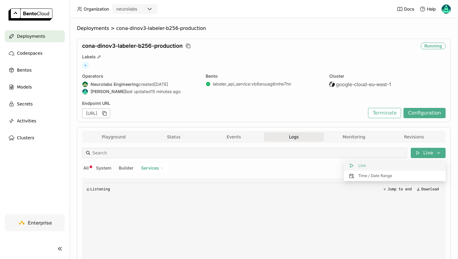
click at [381, 166] on button "Live" at bounding box center [394, 166] width 102 height 10
click at [162, 164] on div "Services" at bounding box center [152, 168] width 31 height 10
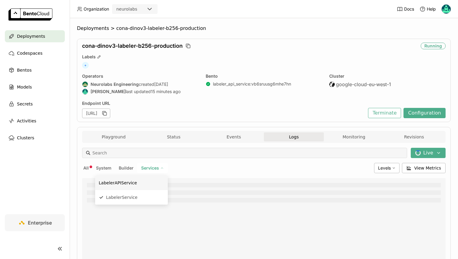
click at [144, 155] on input at bounding box center [248, 153] width 313 height 10
click at [384, 169] on span "Levels" at bounding box center [384, 168] width 13 height 5
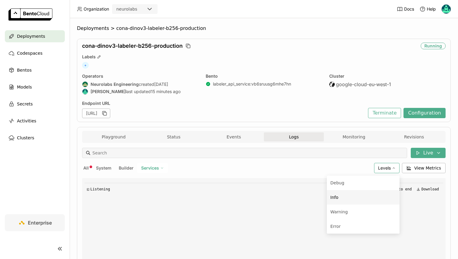
click at [346, 198] on div "Info" at bounding box center [362, 197] width 65 height 7
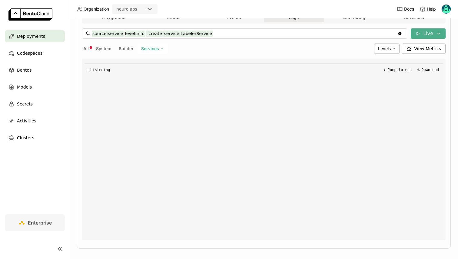
scroll to position [126, 0]
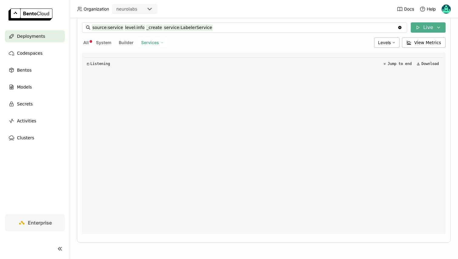
click at [160, 42] on icon at bounding box center [162, 43] width 4 height 4
click at [151, 26] on input "source:service level:info _create service:LabelerService" at bounding box center [244, 28] width 305 height 10
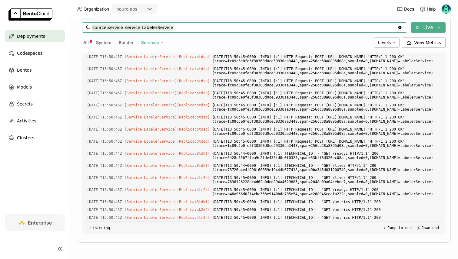
scroll to position [12101, 0]
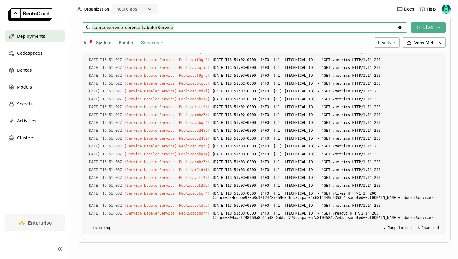
click at [175, 26] on input "source:service service:LabelerService" at bounding box center [244, 28] width 305 height 10
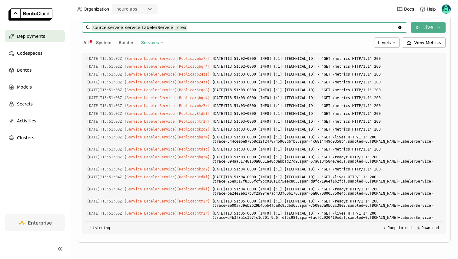
scroll to position [14898, 0]
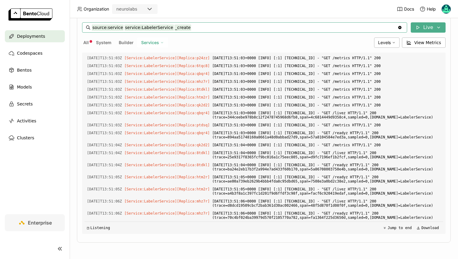
type input "source:service _create service:LabelerService"
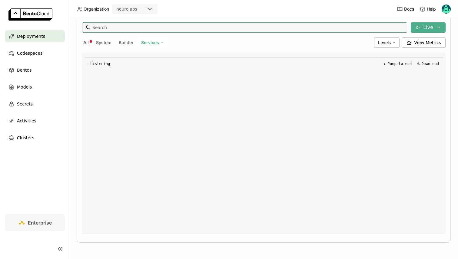
click at [139, 39] on div "Services" at bounding box center [152, 43] width 31 height 10
click at [389, 41] on span "Levels" at bounding box center [384, 42] width 13 height 5
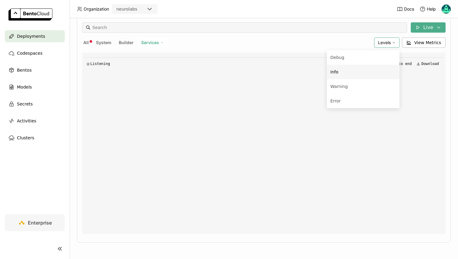
click at [353, 70] on div "Info" at bounding box center [362, 71] width 65 height 7
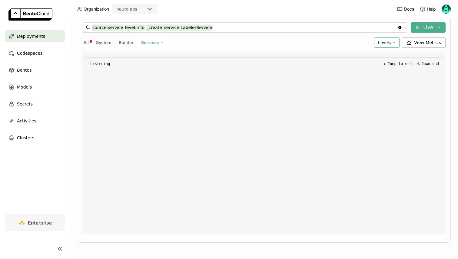
click at [385, 44] on span "Levels" at bounding box center [384, 42] width 13 height 5
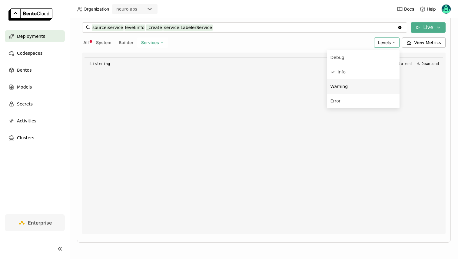
click at [359, 84] on div "Warning" at bounding box center [362, 86] width 65 height 7
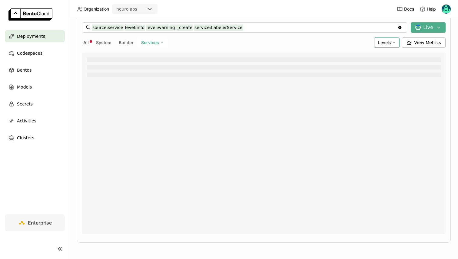
click at [385, 44] on span "Levels" at bounding box center [384, 42] width 13 height 5
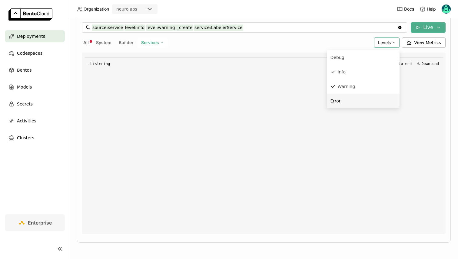
click at [355, 98] on div "Error" at bounding box center [362, 100] width 65 height 7
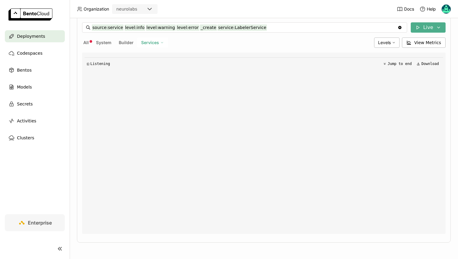
click at [92, 43] on div "All System Builder Services" at bounding box center [226, 43] width 289 height 10
click at [85, 43] on span "All" at bounding box center [85, 42] width 5 height 5
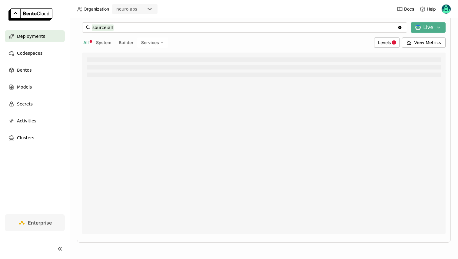
click at [152, 44] on span "Services" at bounding box center [150, 42] width 18 height 5
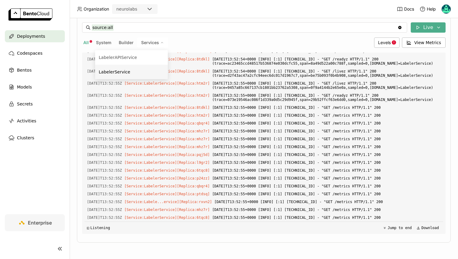
scroll to position [1093, 0]
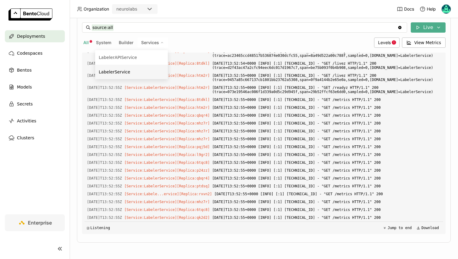
click at [132, 73] on div "LabelerService" at bounding box center [131, 71] width 65 height 7
type input "source:service service:LabelerService"
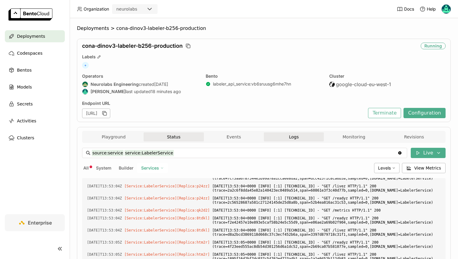
scroll to position [1283, 0]
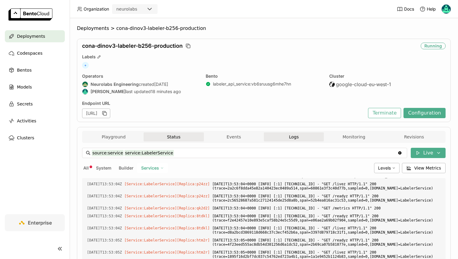
click at [187, 137] on button "Status" at bounding box center [173, 137] width 60 height 9
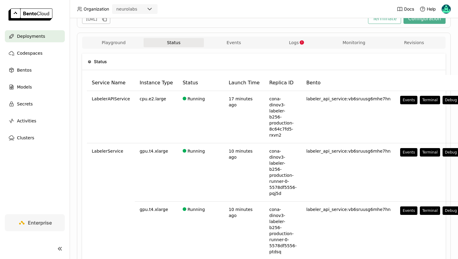
scroll to position [38, 0]
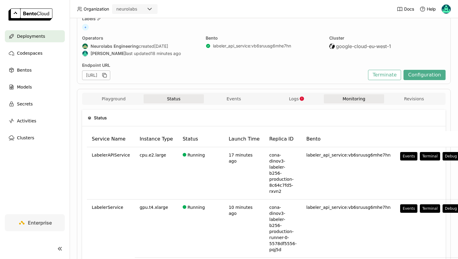
click at [349, 98] on button "Monitoring" at bounding box center [353, 98] width 60 height 9
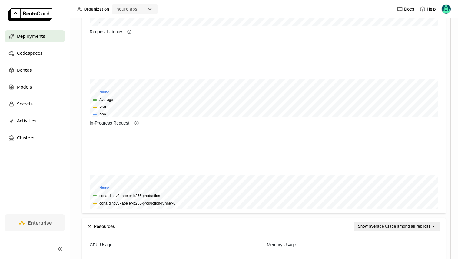
scroll to position [386, 0]
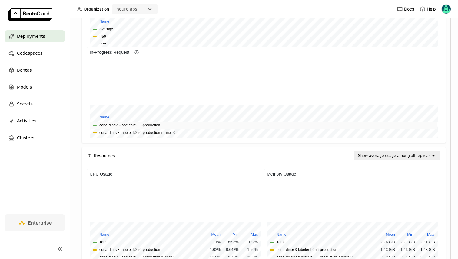
click at [166, 124] on span "cona-dinov3-labeler-b256-production" at bounding box center [264, 126] width 342 height 6
click at [163, 133] on button "cona-dinov3-labeler-b256-production-runner-0" at bounding box center [137, 133] width 76 height 6
click at [150, 124] on button "cona-dinov3-labeler-b256-production" at bounding box center [129, 126] width 61 height 6
click at [150, 130] on button "cona-dinov3-labeler-b256-production-runner-0" at bounding box center [137, 133] width 76 height 6
click at [145, 118] on th "Name" at bounding box center [263, 117] width 347 height 7
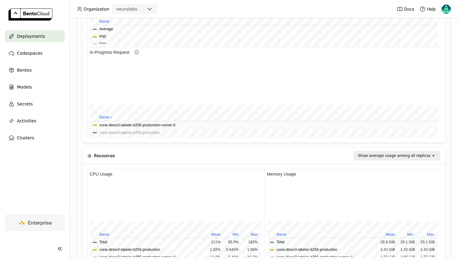
click at [144, 123] on button "cona-dinov3-labeler-b256-production-runner-0" at bounding box center [137, 126] width 76 height 6
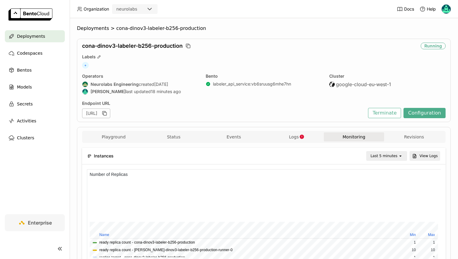
click at [290, 136] on span "Logs" at bounding box center [294, 136] width 10 height 5
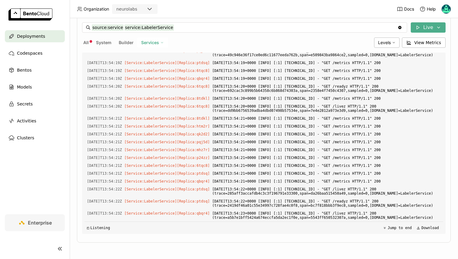
scroll to position [14209, 0]
